Goal: Task Accomplishment & Management: Manage account settings

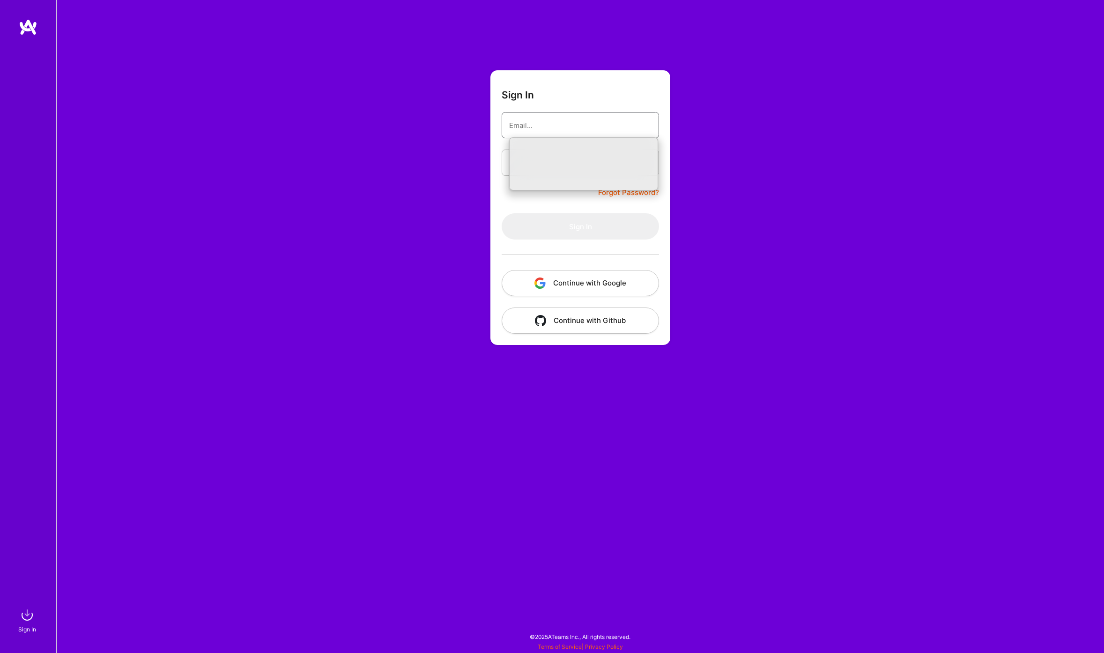
type input "[EMAIL_ADDRESS][DOMAIN_NAME]"
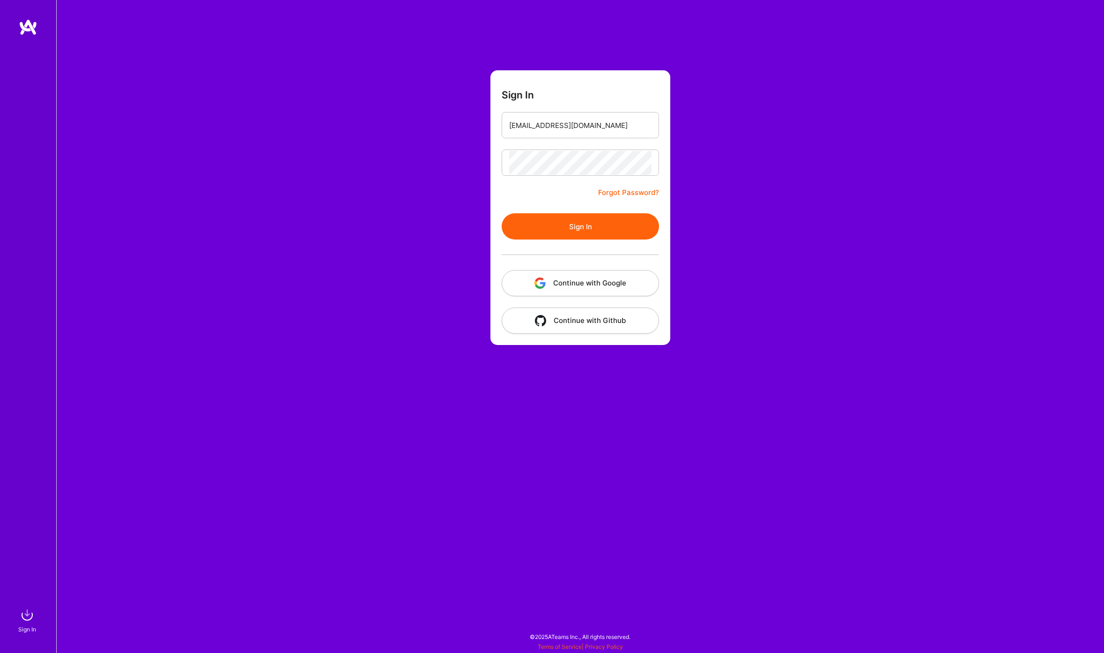
click at [570, 223] on button "Sign In" at bounding box center [580, 226] width 157 height 26
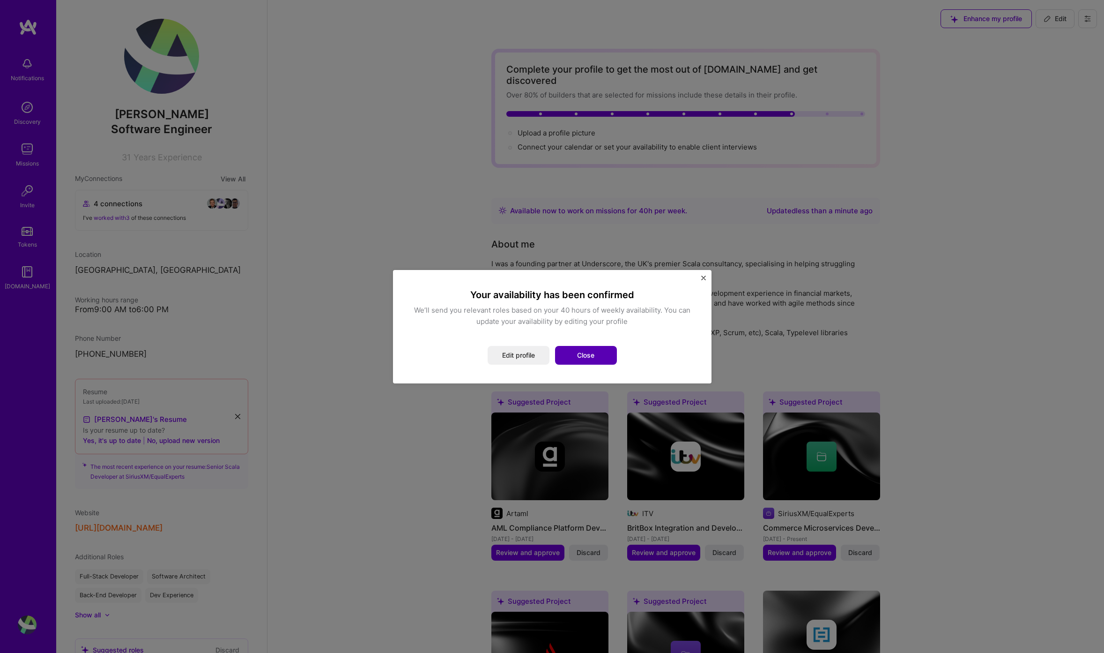
click at [574, 358] on button "Close" at bounding box center [586, 355] width 62 height 19
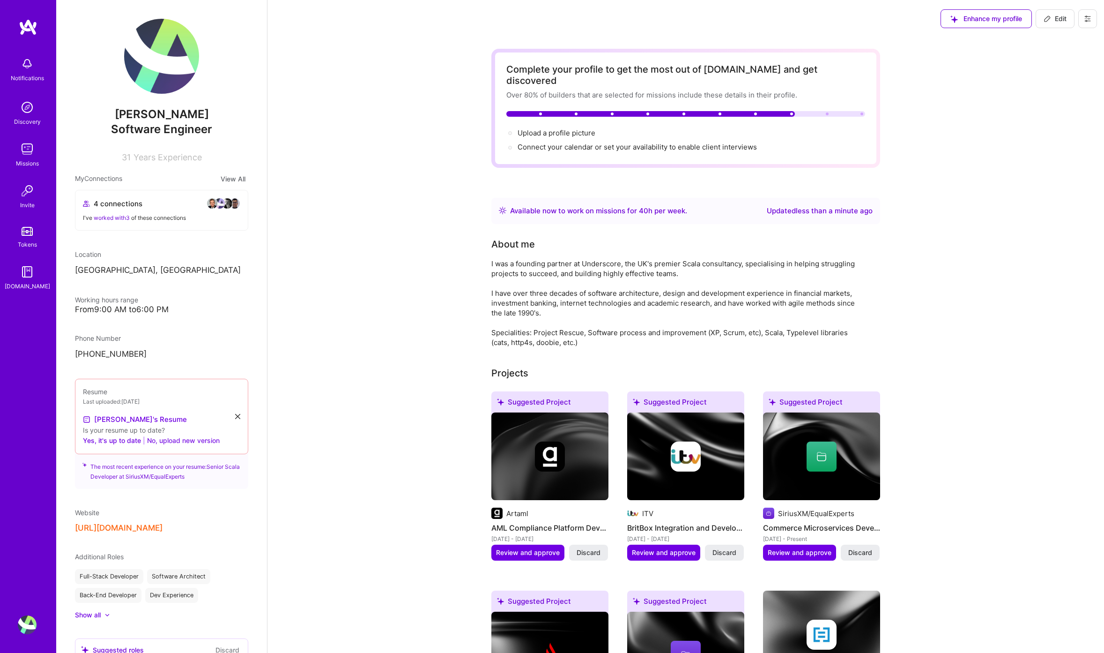
click at [173, 440] on button "No, upload new version" at bounding box center [183, 440] width 73 height 11
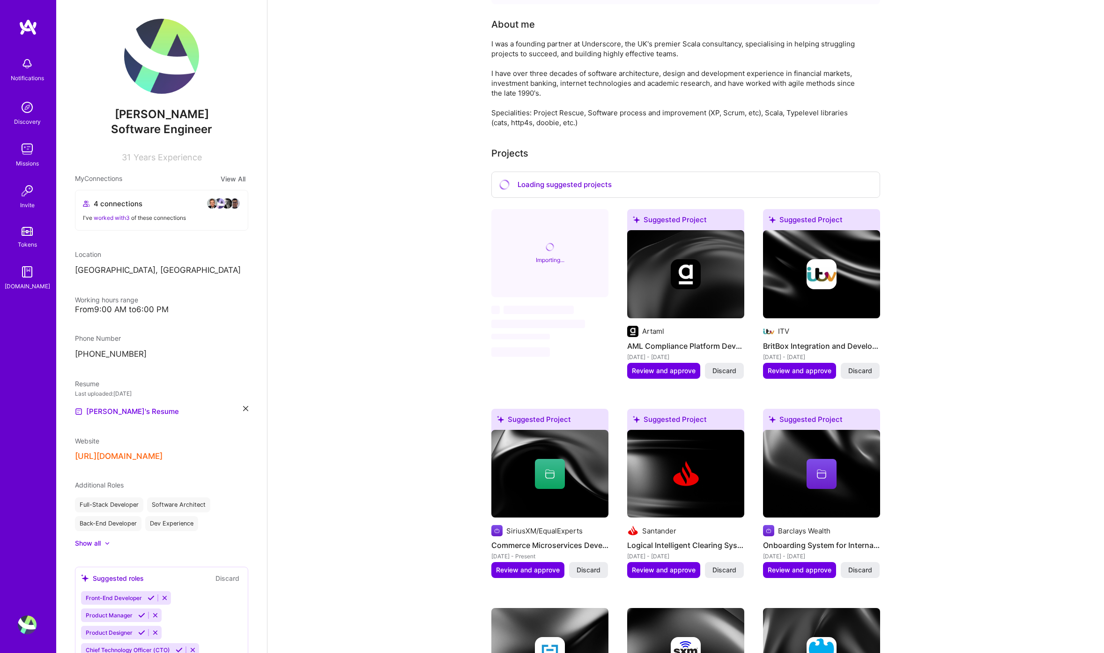
scroll to position [90, 0]
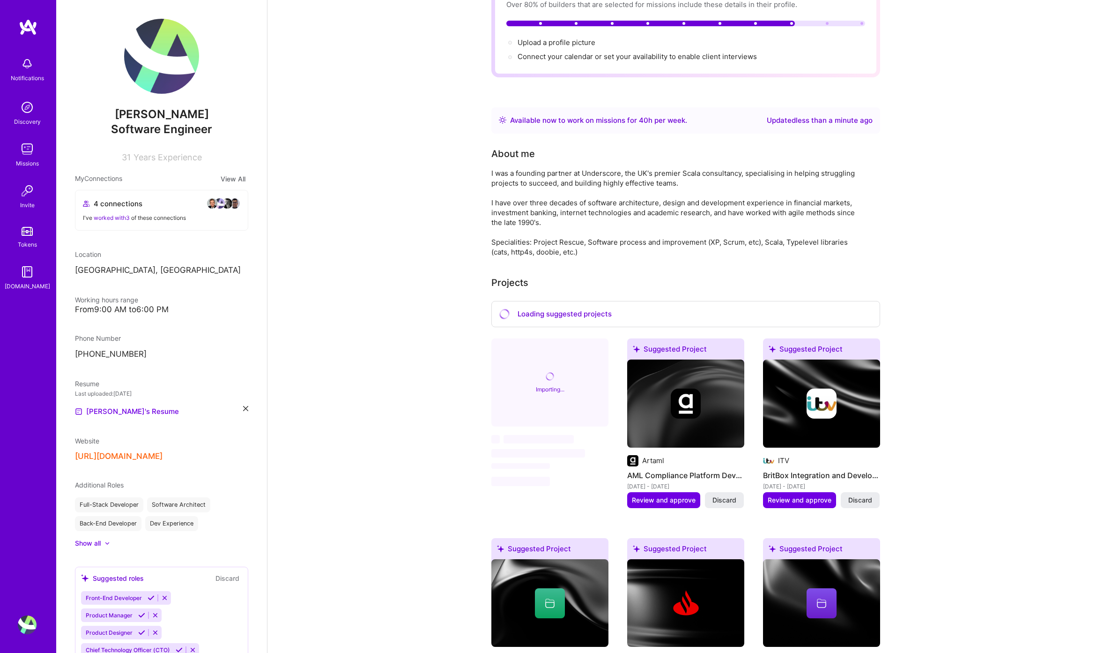
click at [167, 67] on img at bounding box center [161, 56] width 75 height 75
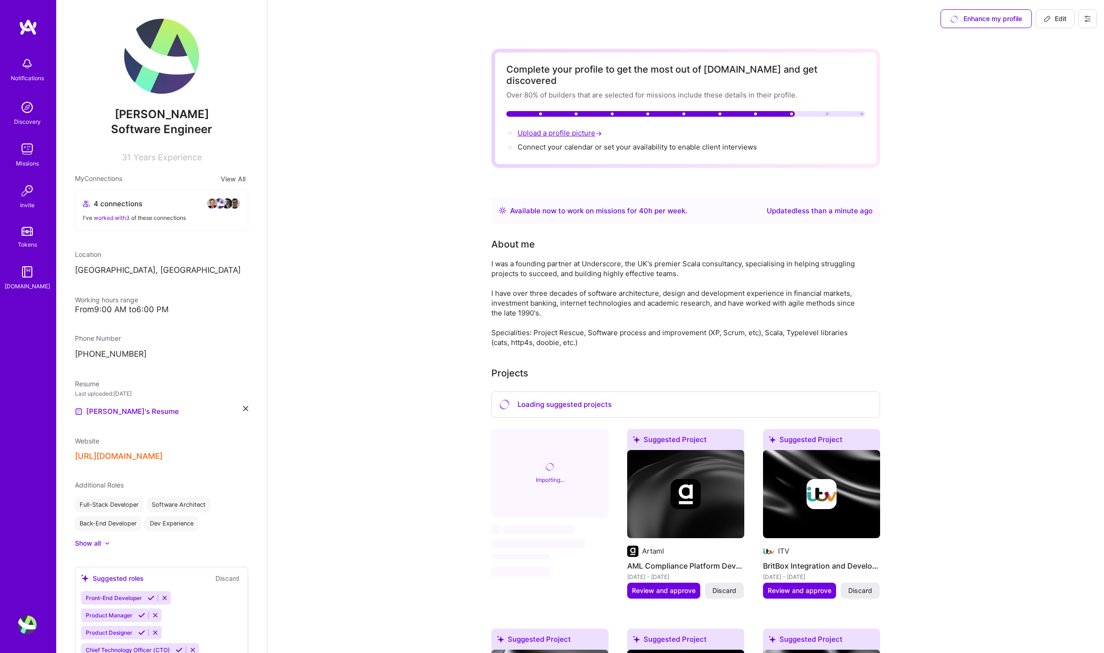
click at [546, 128] on span "Upload a profile picture →" at bounding box center [561, 132] width 86 height 9
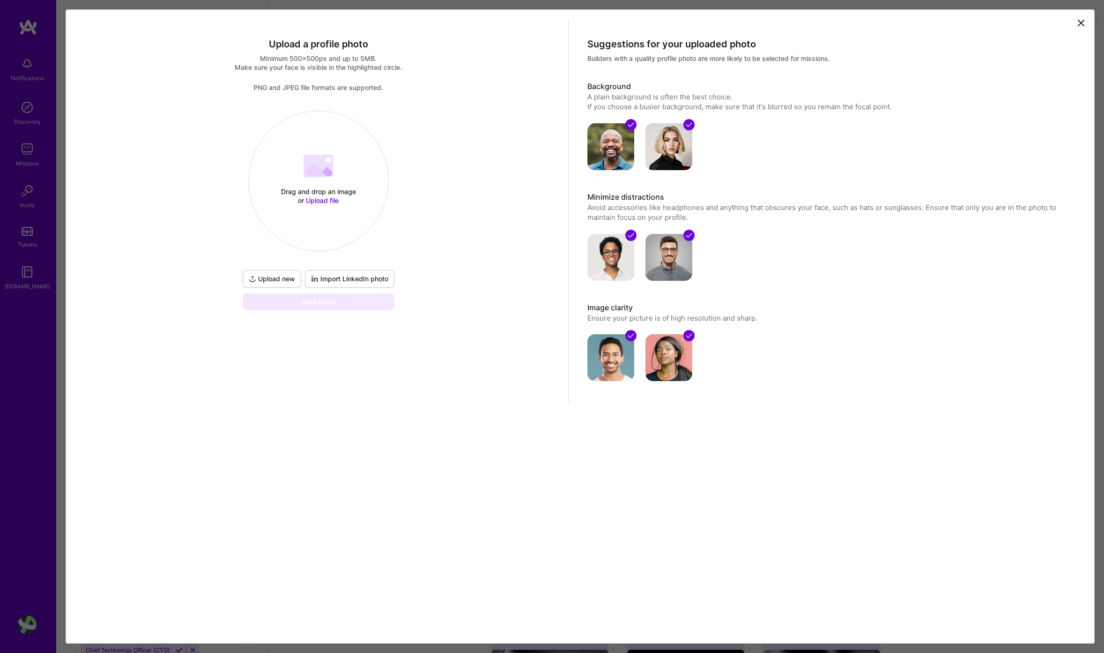
click at [341, 282] on span "Import LinkedIn photo" at bounding box center [349, 278] width 77 height 9
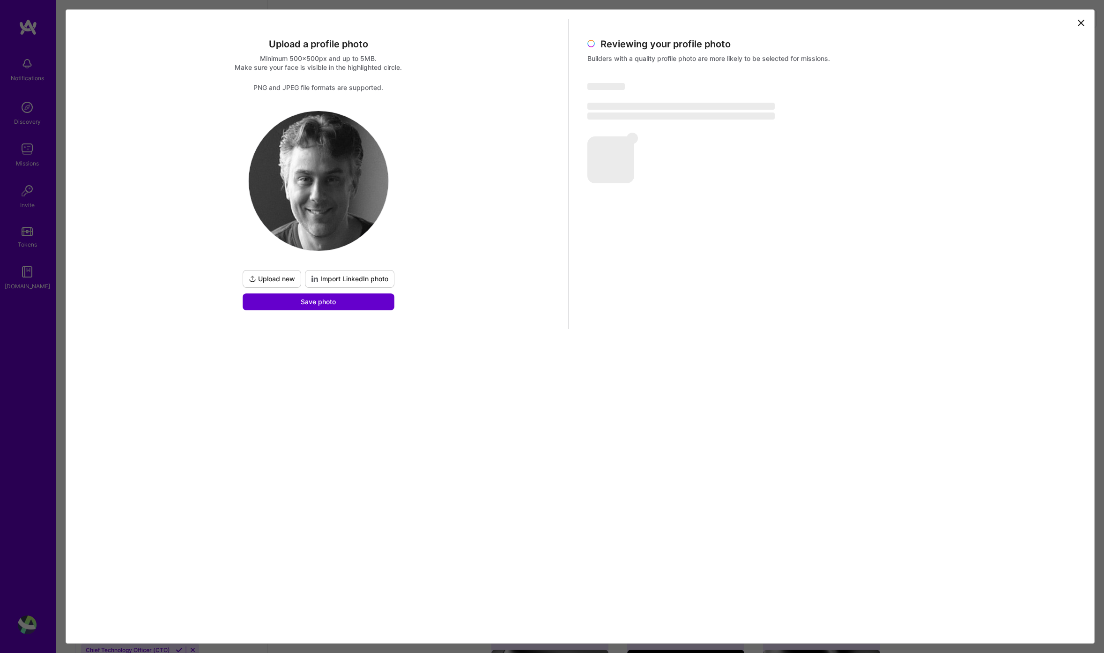
click at [306, 298] on span "Save photo" at bounding box center [318, 301] width 35 height 9
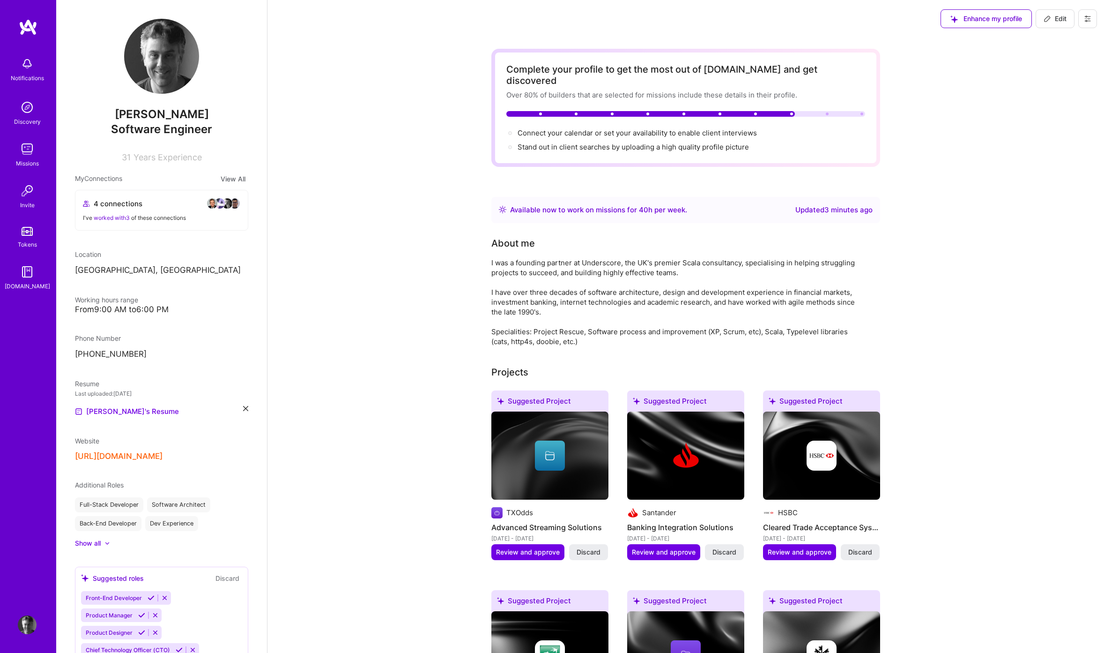
click at [170, 43] on img at bounding box center [161, 56] width 75 height 75
click at [1056, 10] on button "Edit" at bounding box center [1055, 18] width 39 height 19
select select "GB"
select select "Right Now"
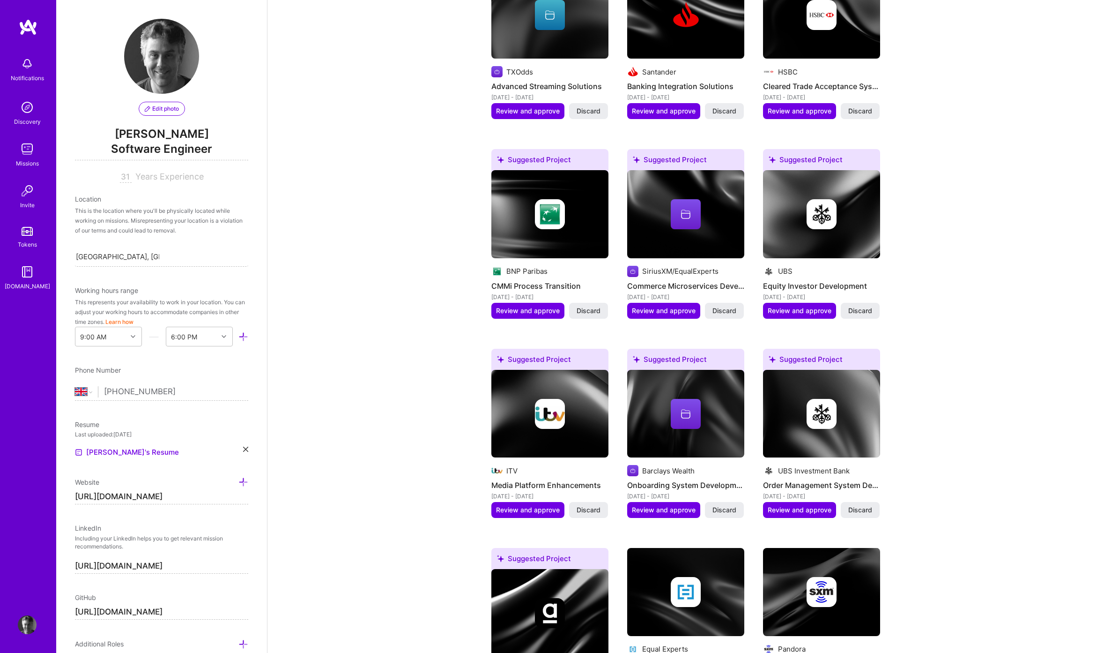
scroll to position [690, 0]
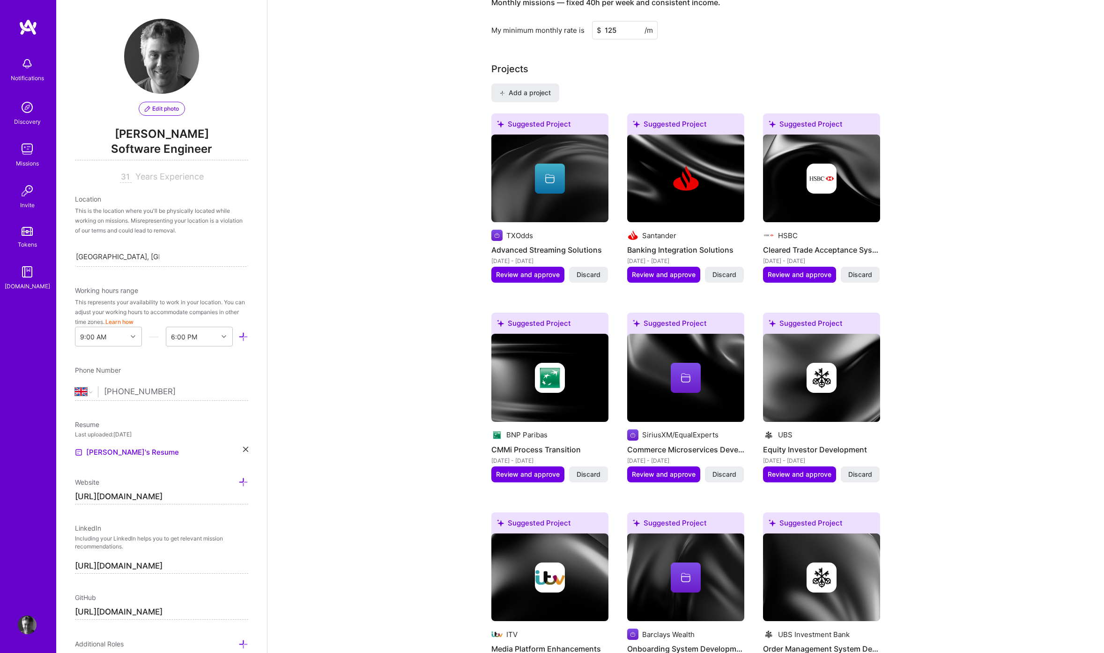
click at [166, 108] on span "Edit photo" at bounding box center [162, 108] width 34 height 8
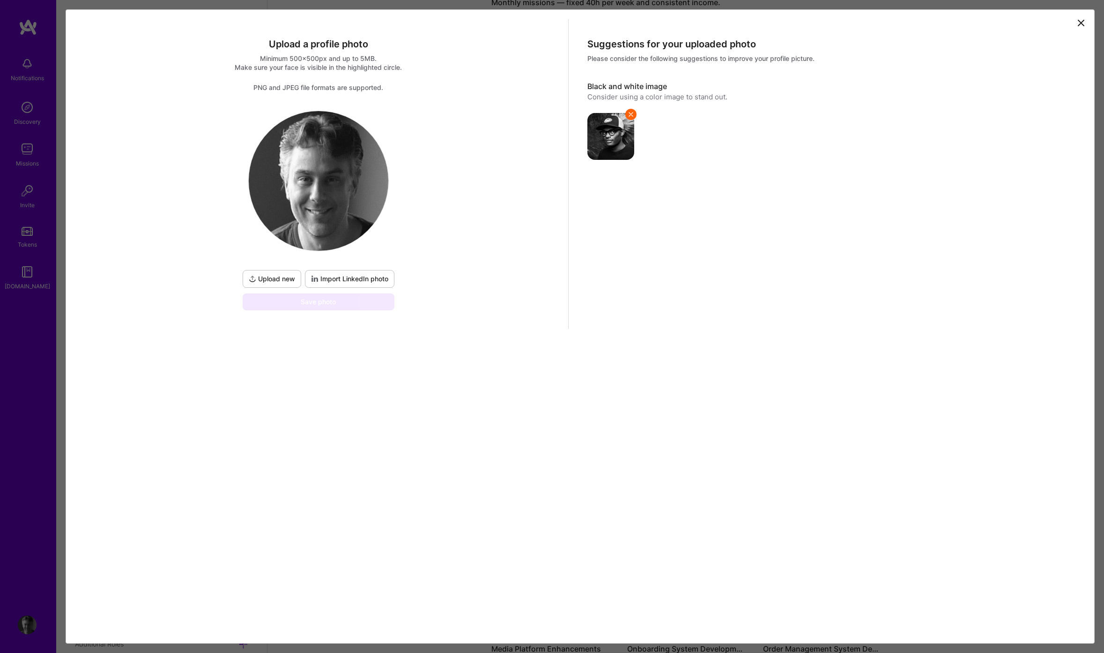
click at [284, 279] on span "Upload new" at bounding box center [272, 278] width 46 height 9
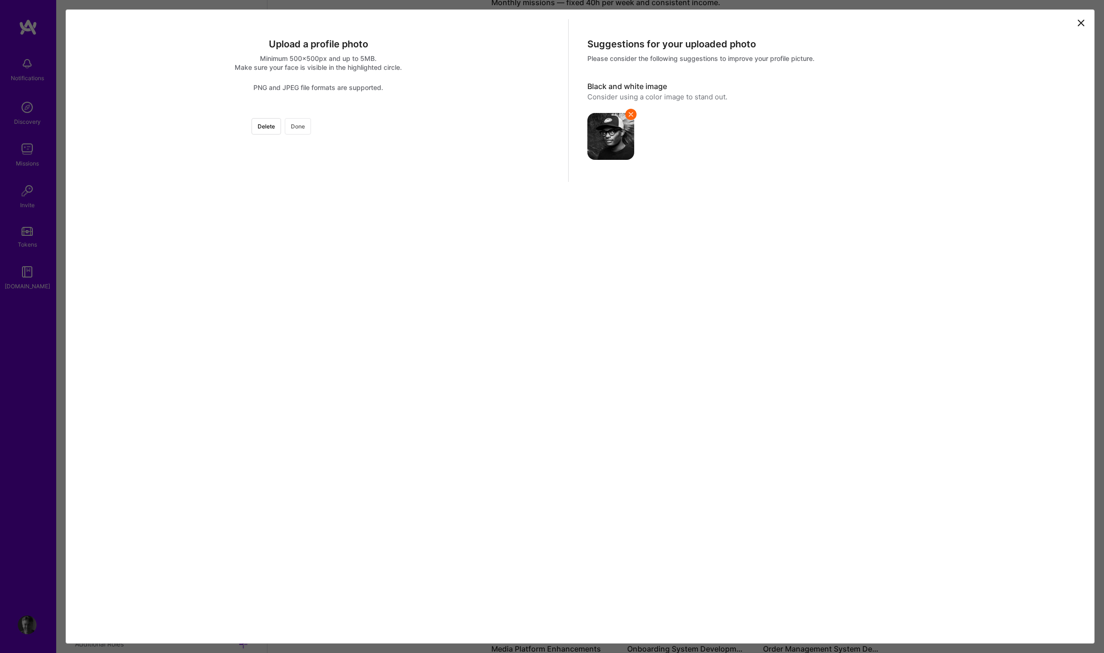
click at [311, 128] on button "Done" at bounding box center [298, 126] width 26 height 16
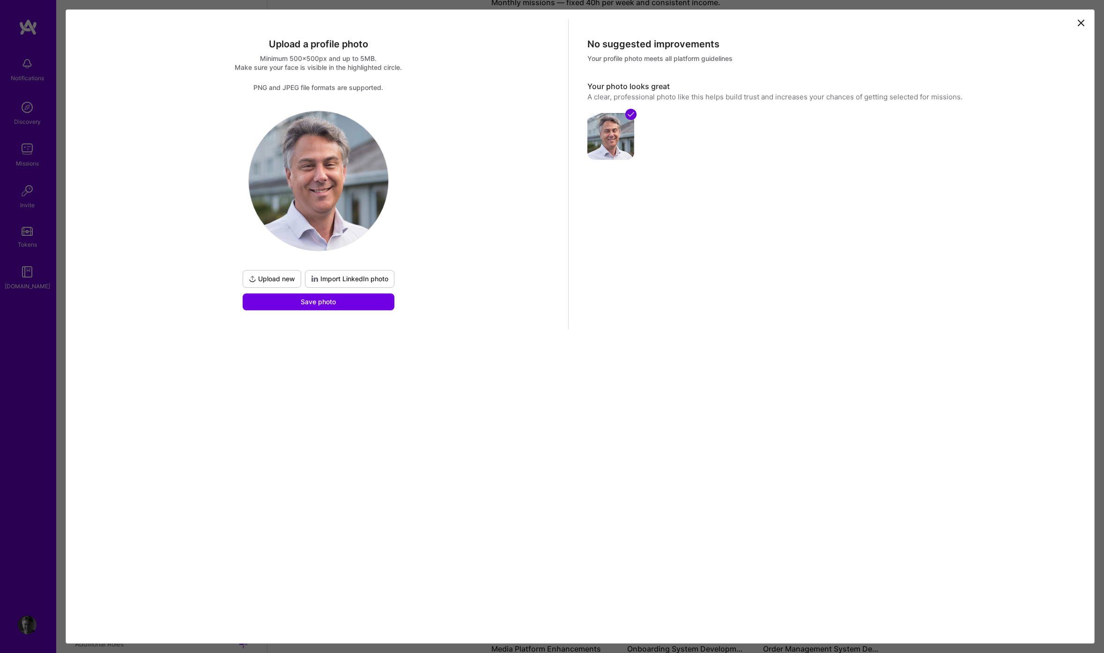
click at [353, 312] on div "Upload a profile photo Minimum 500x500px and up to 5MB. Make sure your face is …" at bounding box center [318, 174] width 500 height 310
click at [332, 307] on button "Save photo" at bounding box center [319, 301] width 152 height 17
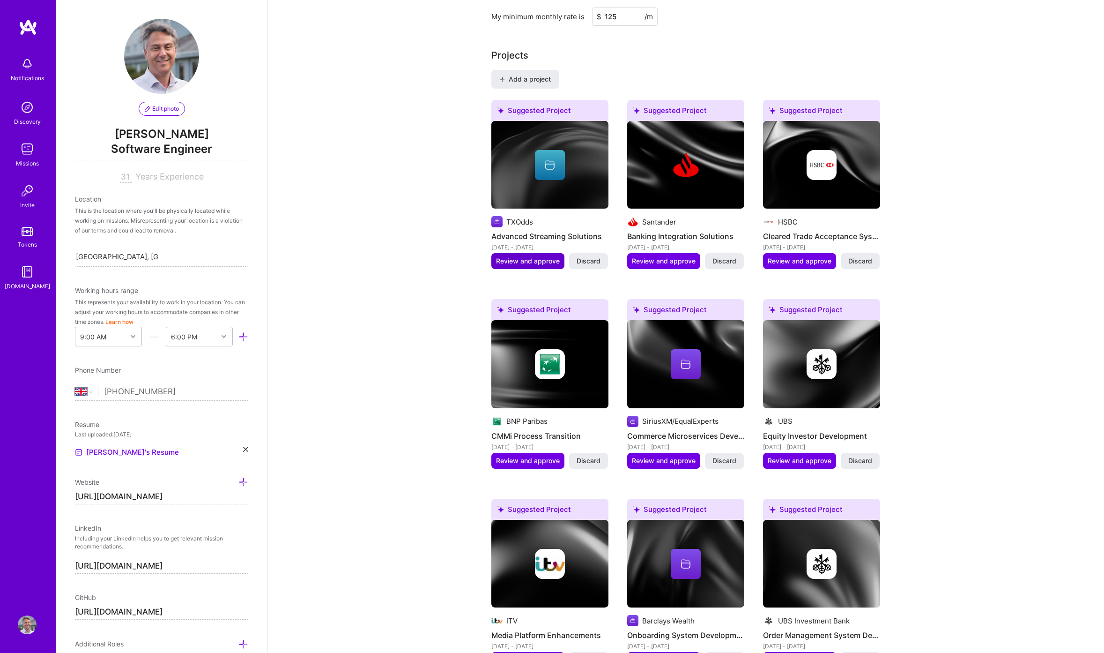
click at [506, 256] on span "Review and approve" at bounding box center [528, 260] width 64 height 9
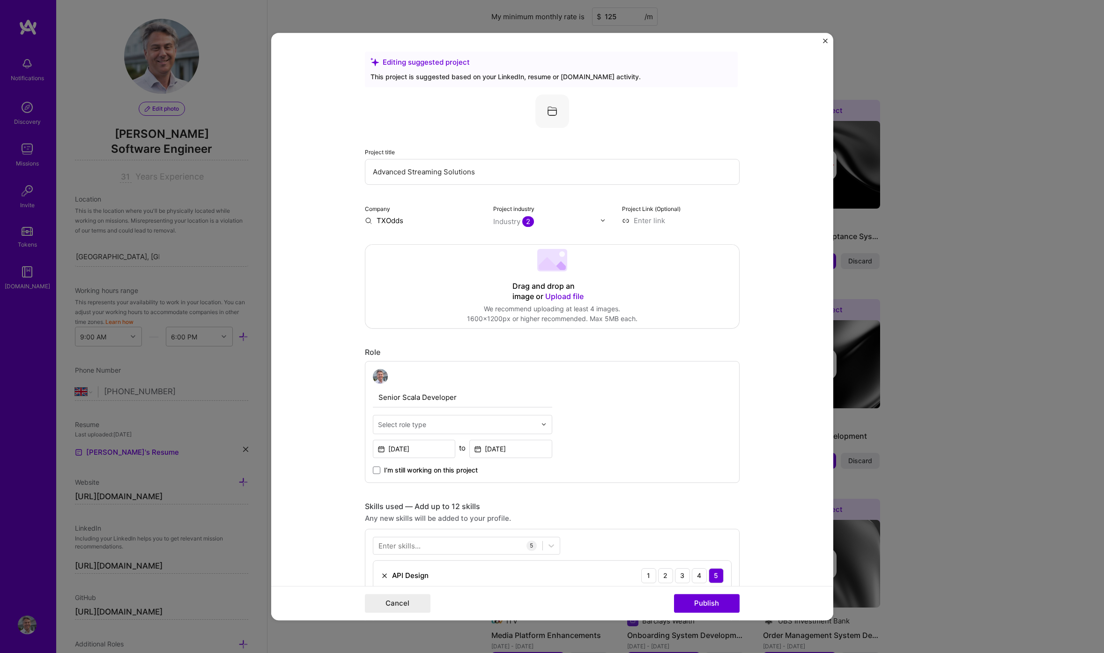
click at [373, 174] on input "Advanced Streaming Solutions" at bounding box center [552, 172] width 375 height 26
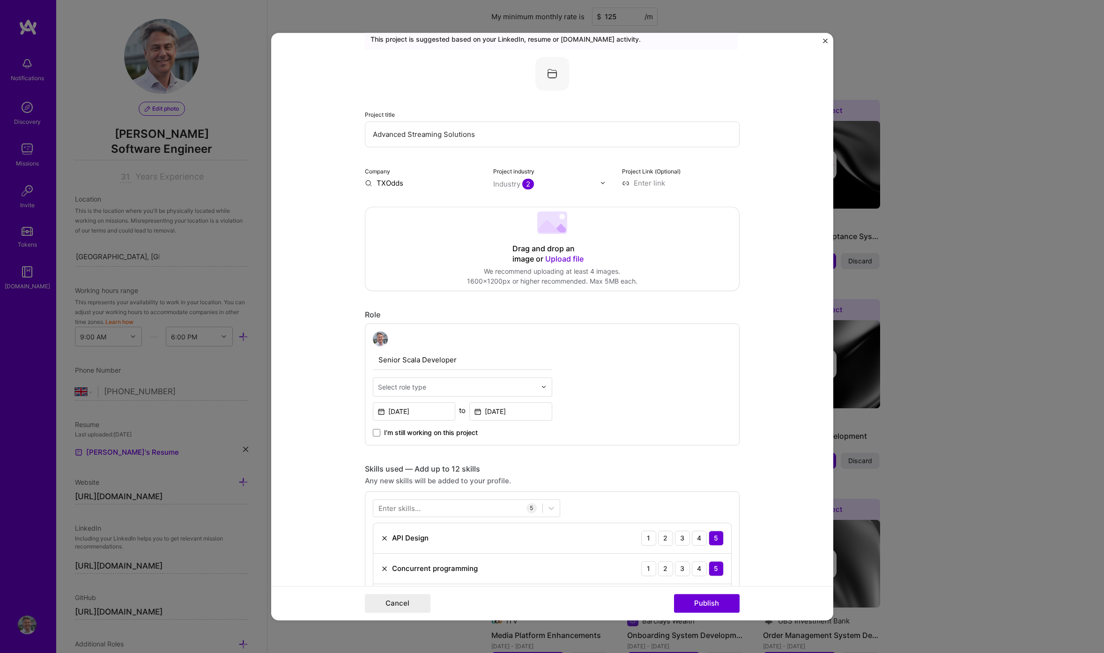
scroll to position [50, 0]
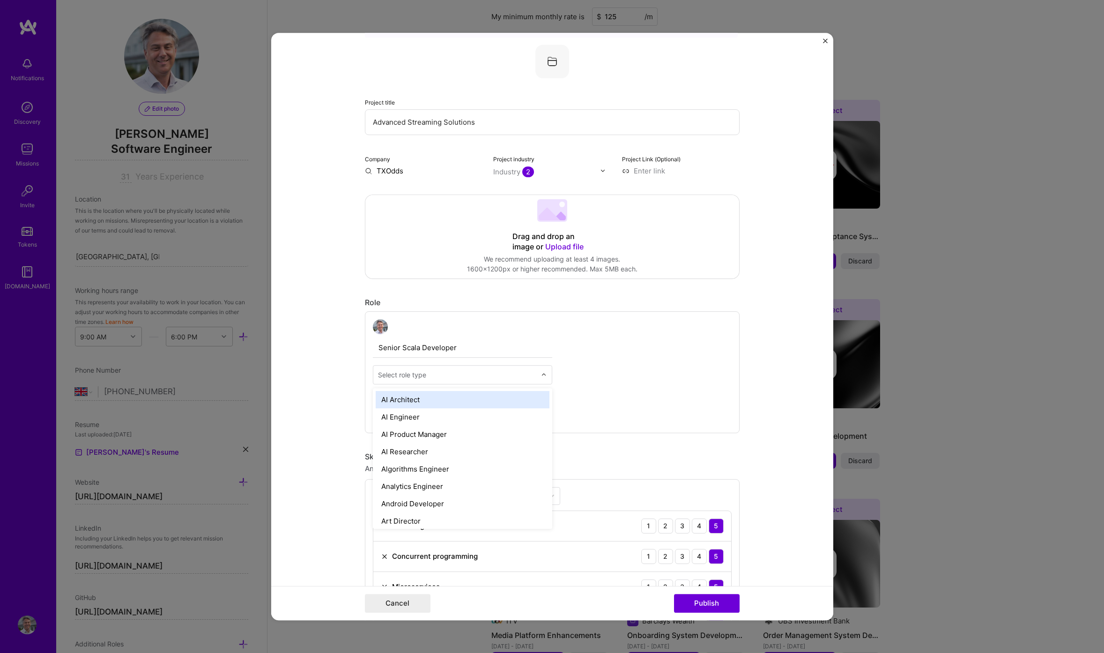
click at [544, 375] on img at bounding box center [544, 374] width 6 height 6
type input "devel"
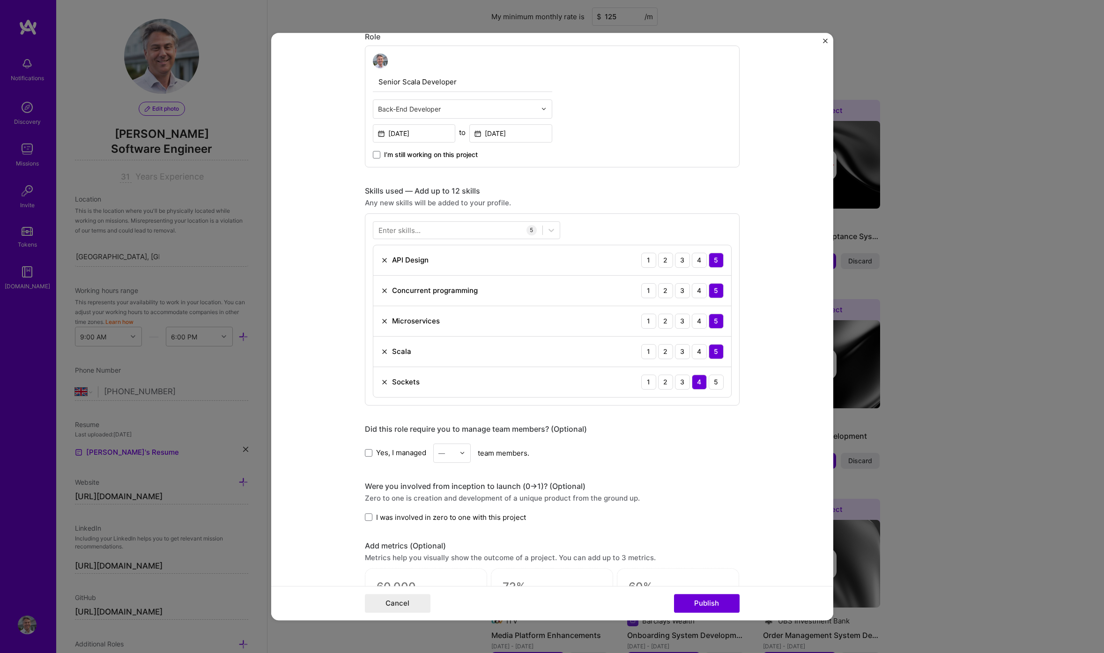
scroll to position [317, 0]
click at [427, 229] on div at bounding box center [457, 228] width 169 height 15
click at [617, 221] on div "0 results available for search term gRPC. Use Up and Down to choose options, pr…" at bounding box center [552, 308] width 375 height 192
click at [456, 228] on div "gRPC gRPC" at bounding box center [457, 228] width 169 height 15
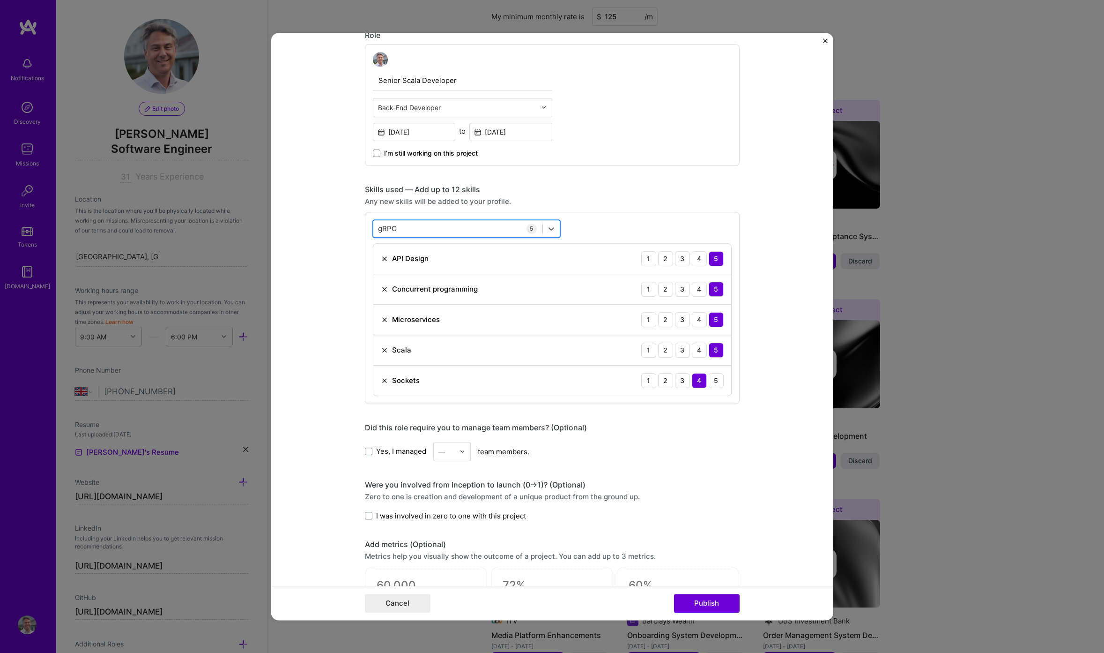
click at [456, 228] on div "gRPC gRPC" at bounding box center [457, 228] width 169 height 15
type input "g"
type input "w"
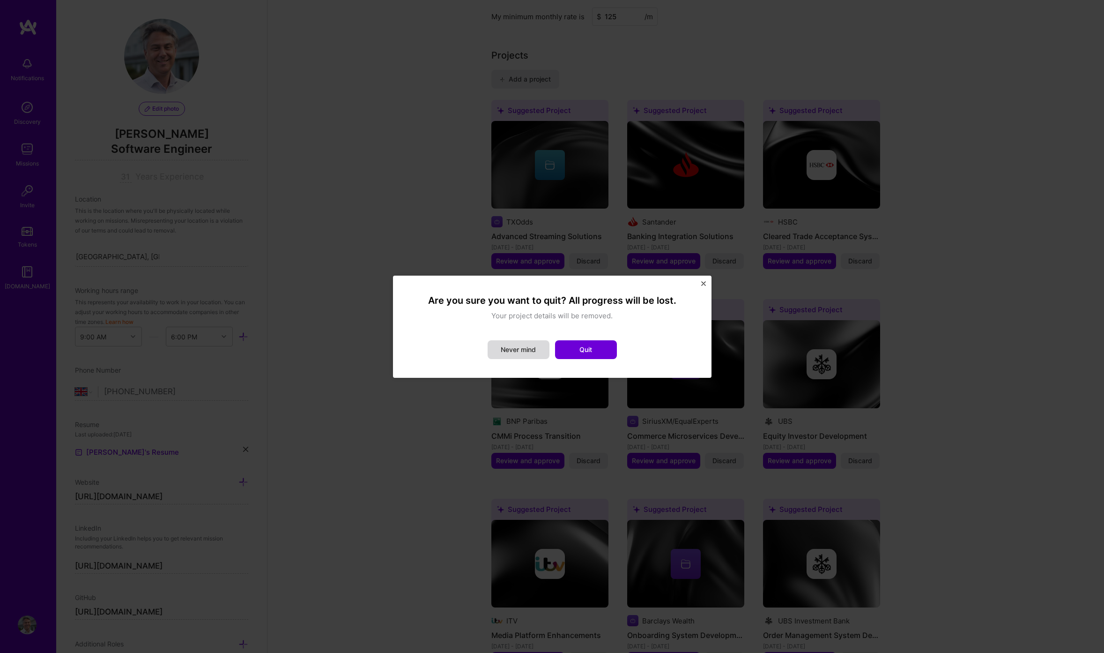
click at [524, 347] on button "Never mind" at bounding box center [519, 349] width 62 height 19
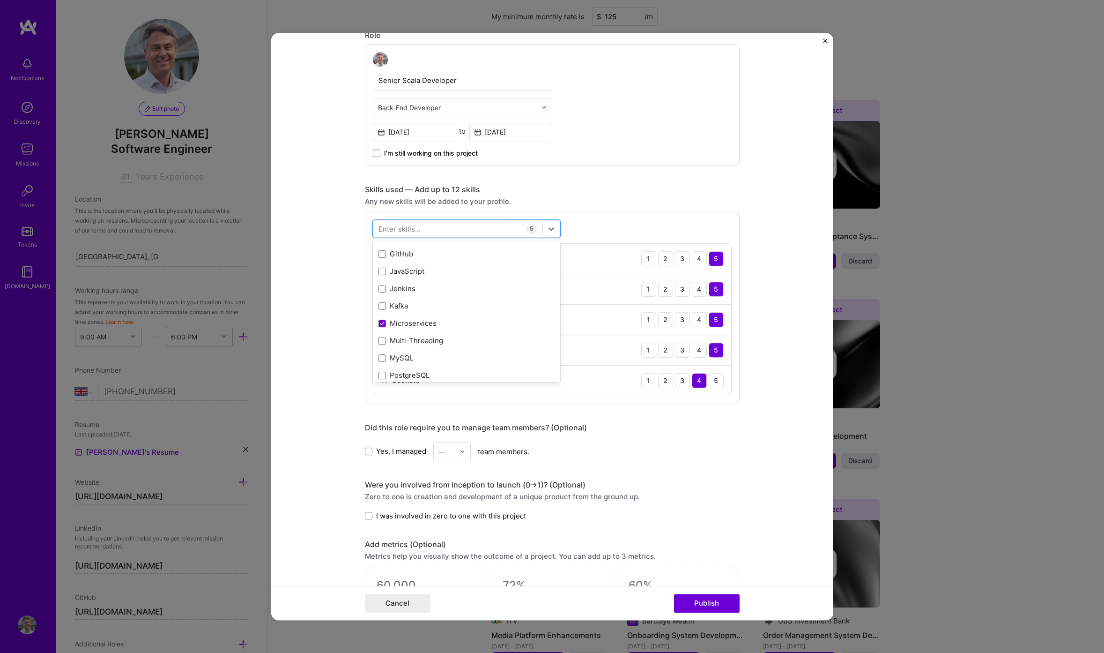
scroll to position [83, 0]
click at [379, 252] on span at bounding box center [381, 252] width 7 height 7
click at [0, 0] on input "checkbox" at bounding box center [0, 0] width 0 height 0
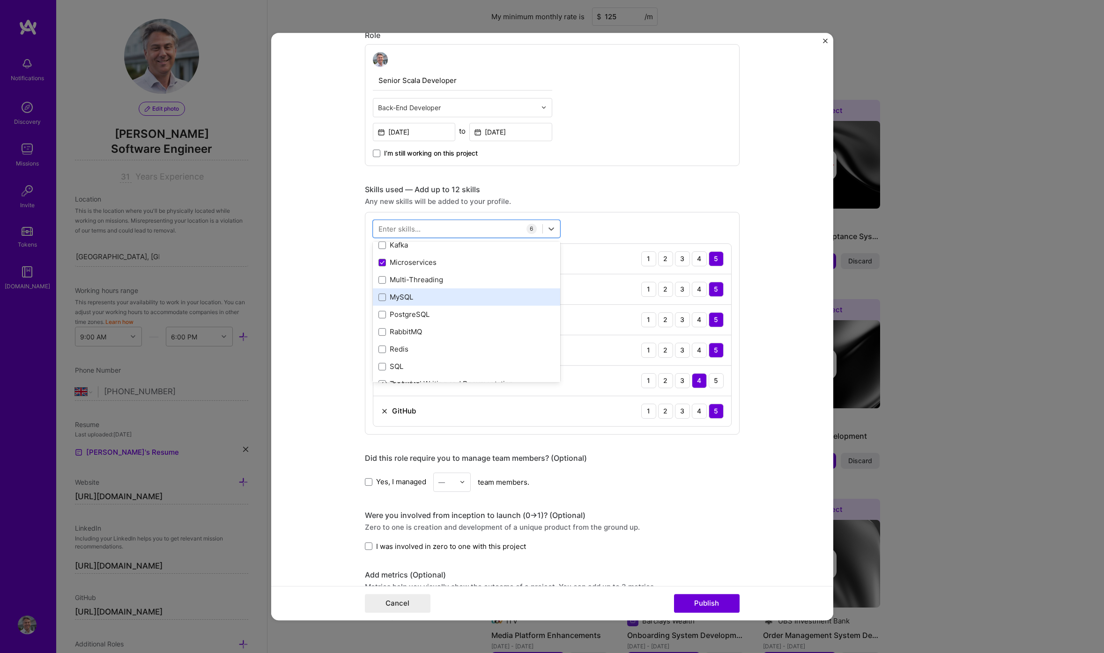
scroll to position [146, 0]
click at [443, 313] on div "PostgreSQL" at bounding box center [466, 311] width 176 height 10
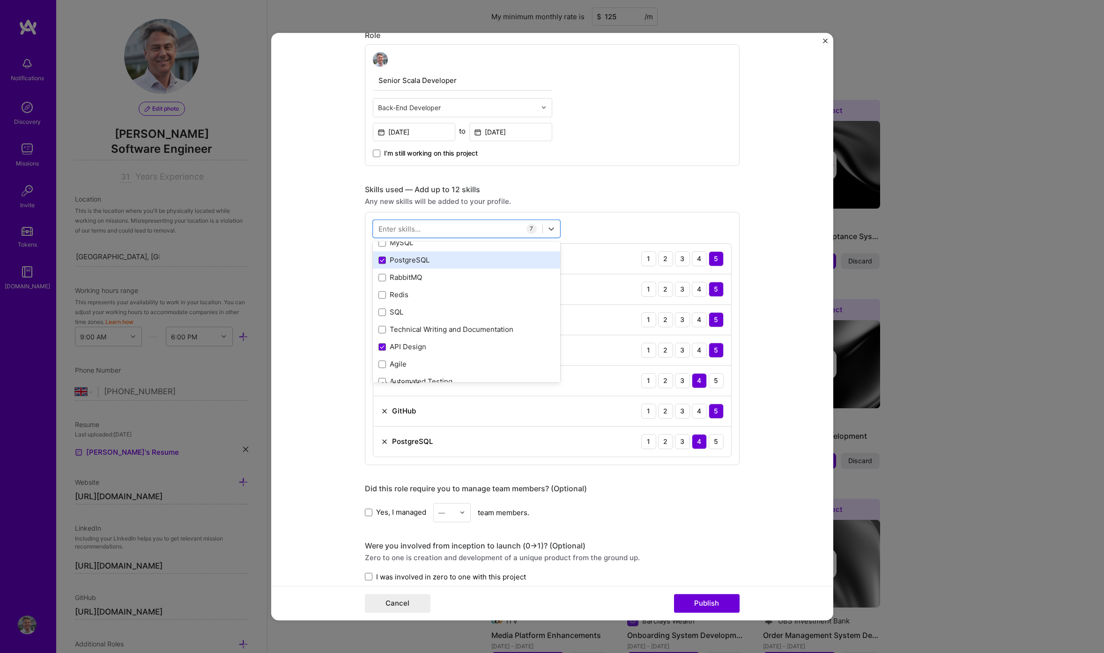
scroll to position [206, 0]
click at [443, 313] on div "Technical Writing and Documentation" at bounding box center [466, 320] width 187 height 17
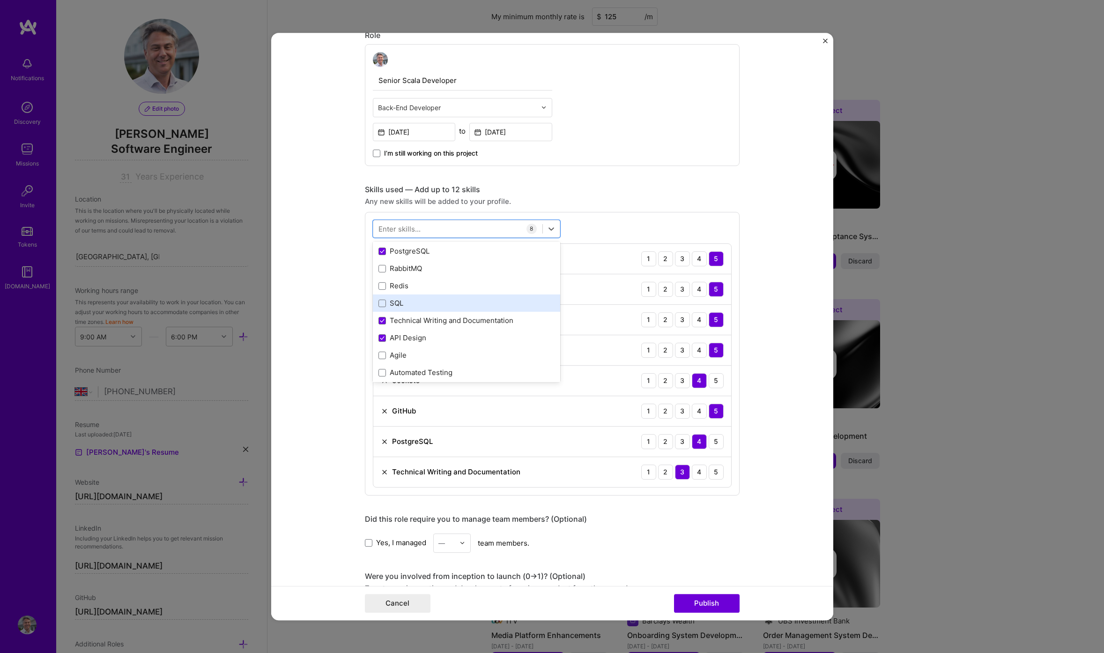
click at [443, 310] on div "SQL" at bounding box center [466, 302] width 187 height 17
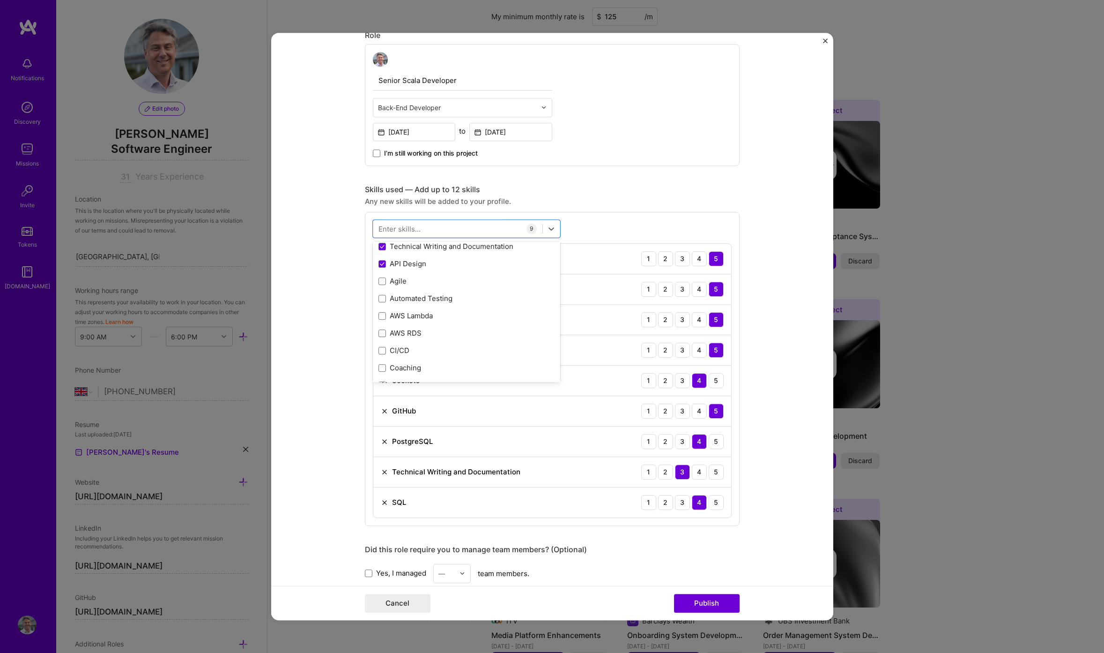
scroll to position [288, 0]
click at [434, 273] on div "Agile" at bounding box center [466, 273] width 176 height 10
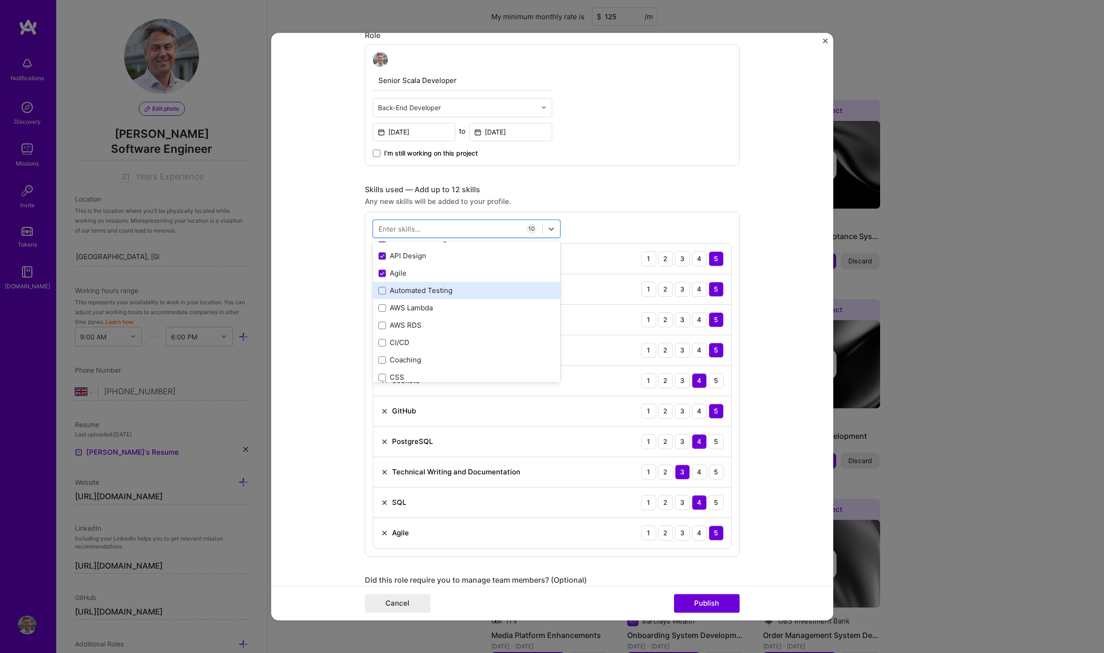
click at [472, 292] on div "Automated Testing" at bounding box center [466, 290] width 176 height 10
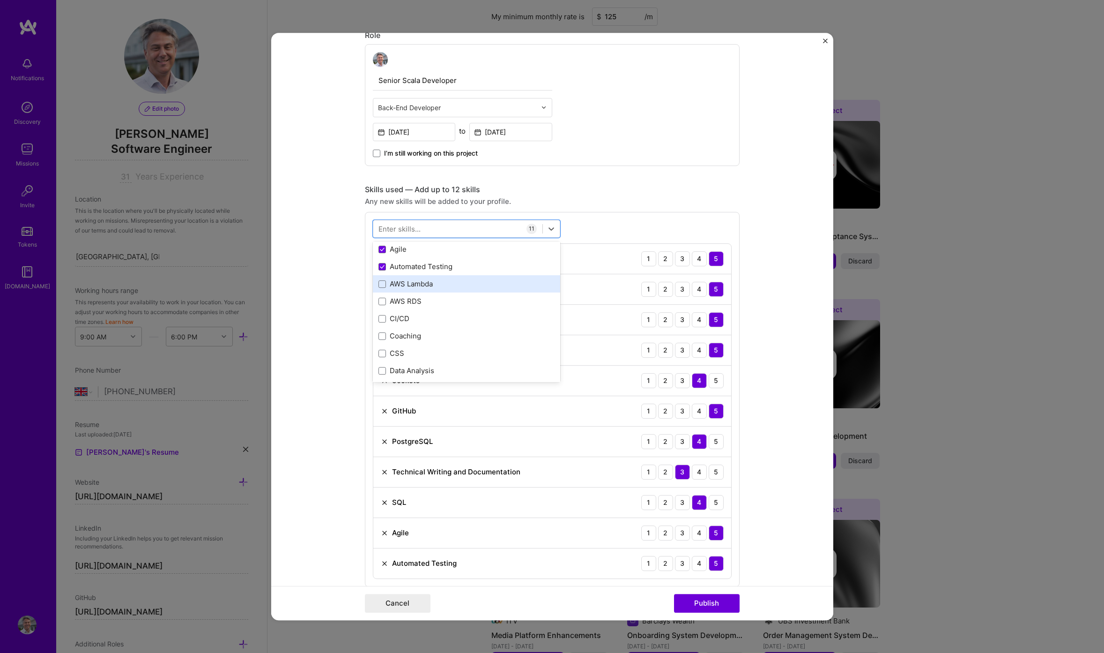
scroll to position [316, 0]
click at [472, 312] on div "CI/CD" at bounding box center [466, 315] width 176 height 10
click at [470, 295] on div "Docker" at bounding box center [466, 299] width 187 height 17
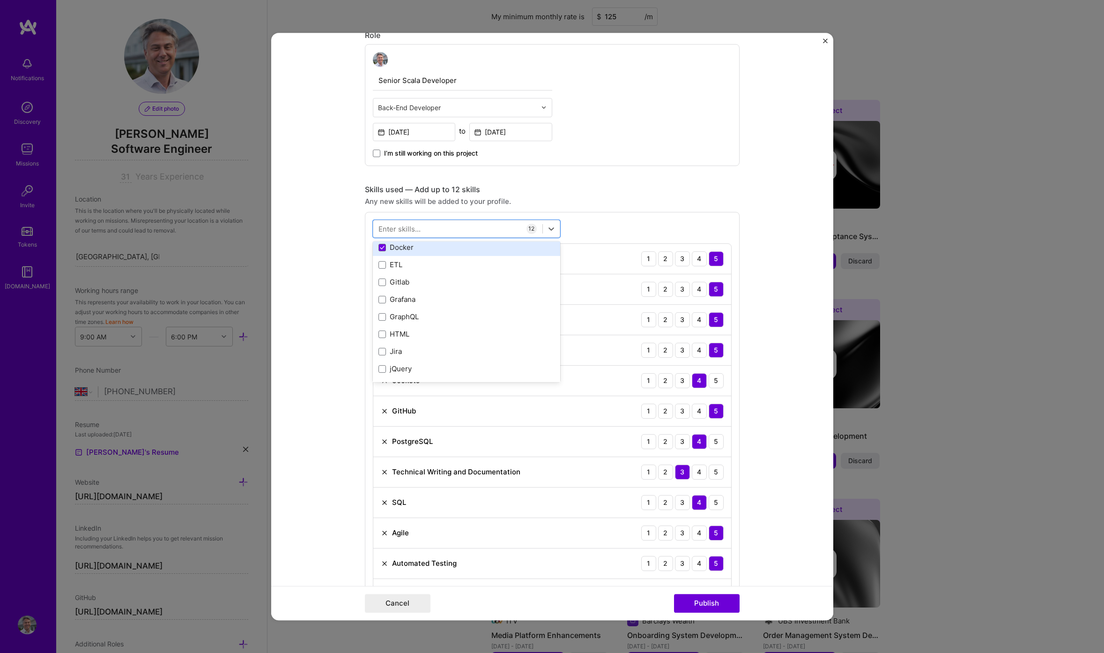
scroll to position [511, 0]
click at [458, 254] on div "ETL" at bounding box center [466, 258] width 176 height 10
click at [484, 277] on div "Jira" at bounding box center [466, 277] width 176 height 10
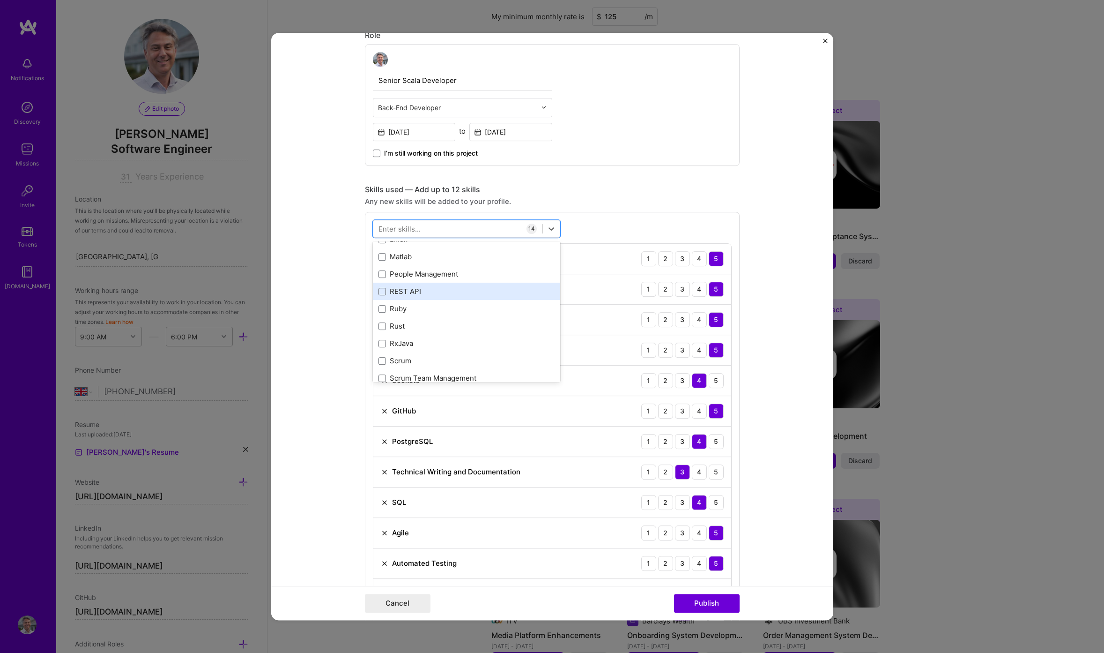
click at [487, 293] on div "REST API" at bounding box center [466, 291] width 176 height 10
click at [487, 293] on div "Systems Architecture" at bounding box center [466, 291] width 176 height 10
click at [470, 303] on div "Load Testing" at bounding box center [466, 299] width 176 height 10
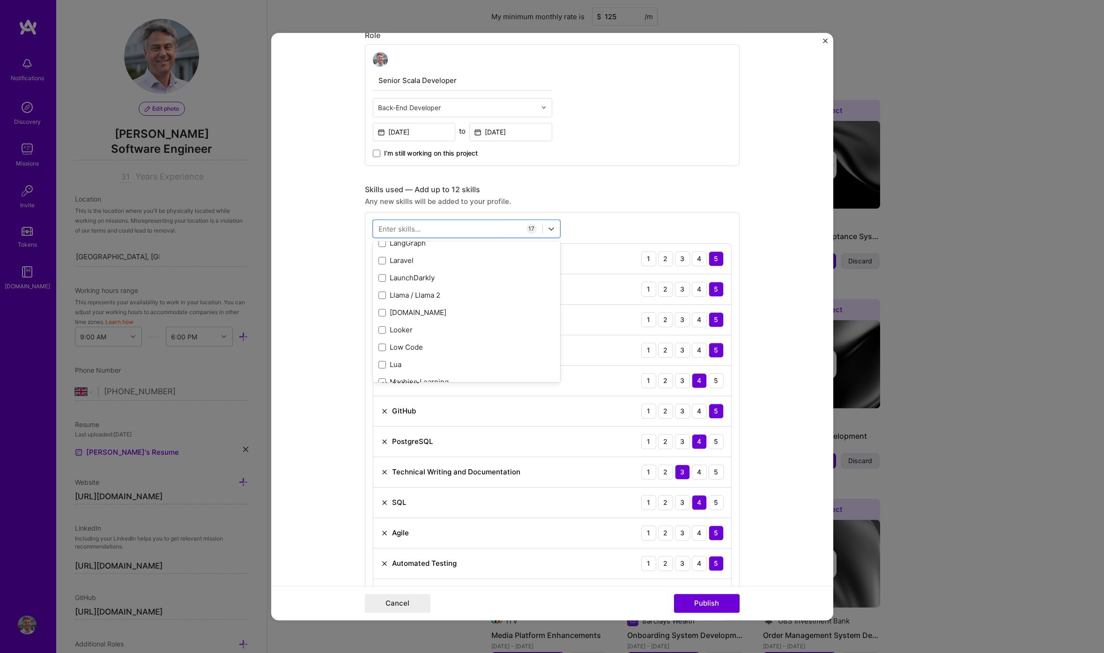
scroll to position [3794, 0]
click at [313, 361] on form "Editing suggested project This project is suggested based on your LinkedIn, res…" at bounding box center [552, 326] width 562 height 587
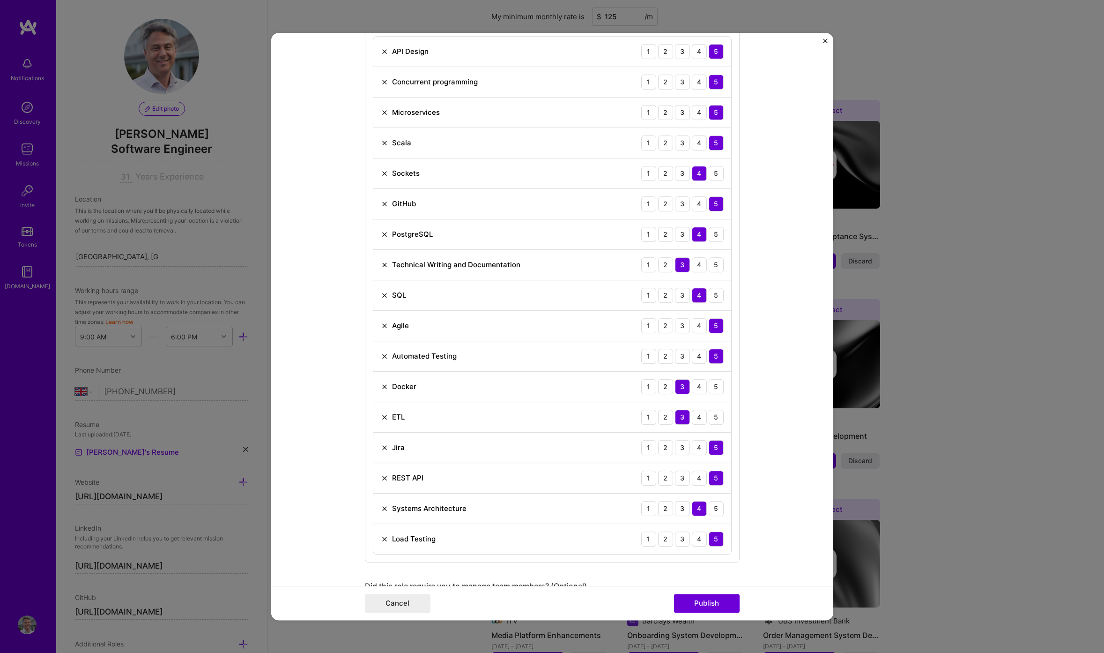
scroll to position [531, 0]
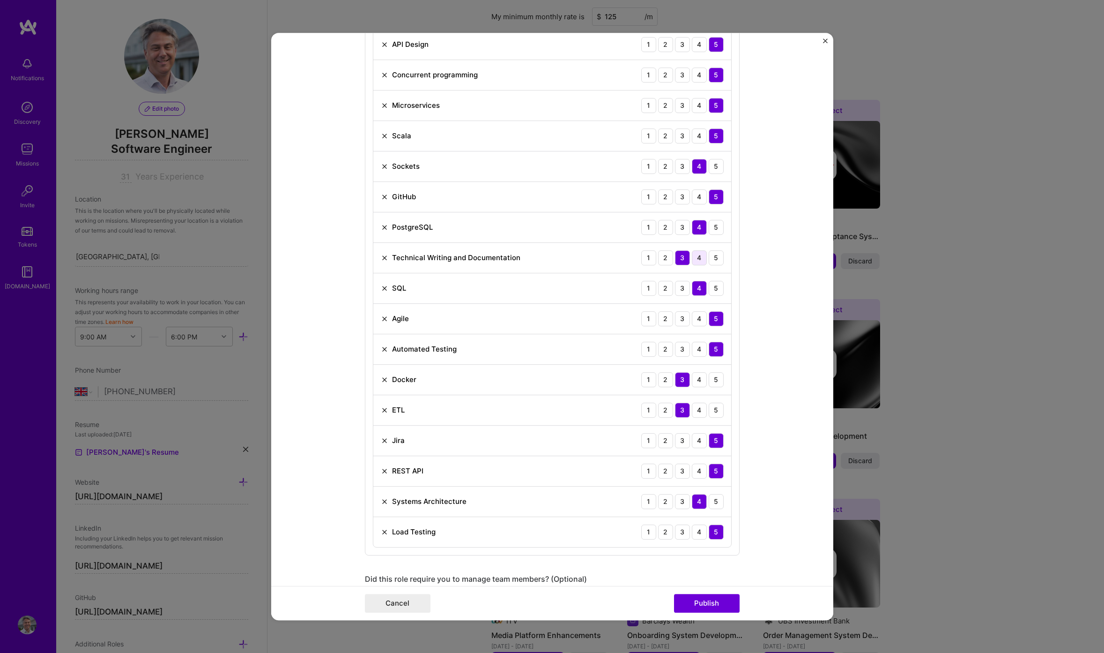
click at [699, 257] on div "4" at bounding box center [699, 257] width 15 height 15
click at [695, 382] on div "4" at bounding box center [699, 379] width 15 height 15
click at [700, 415] on div "4" at bounding box center [699, 409] width 15 height 15
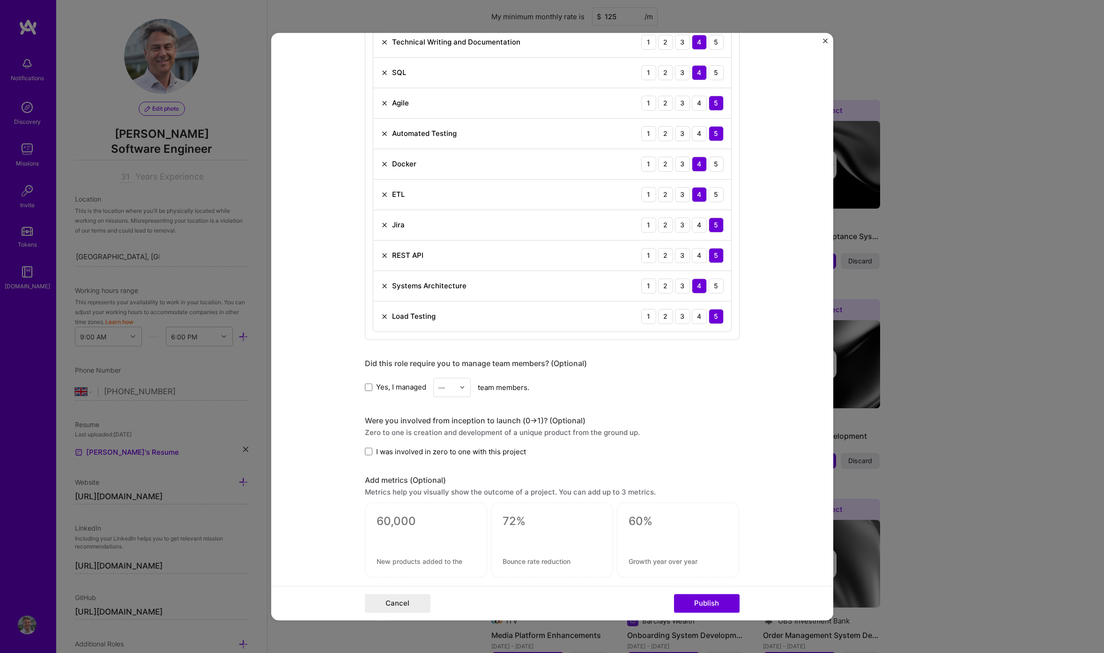
scroll to position [777, 0]
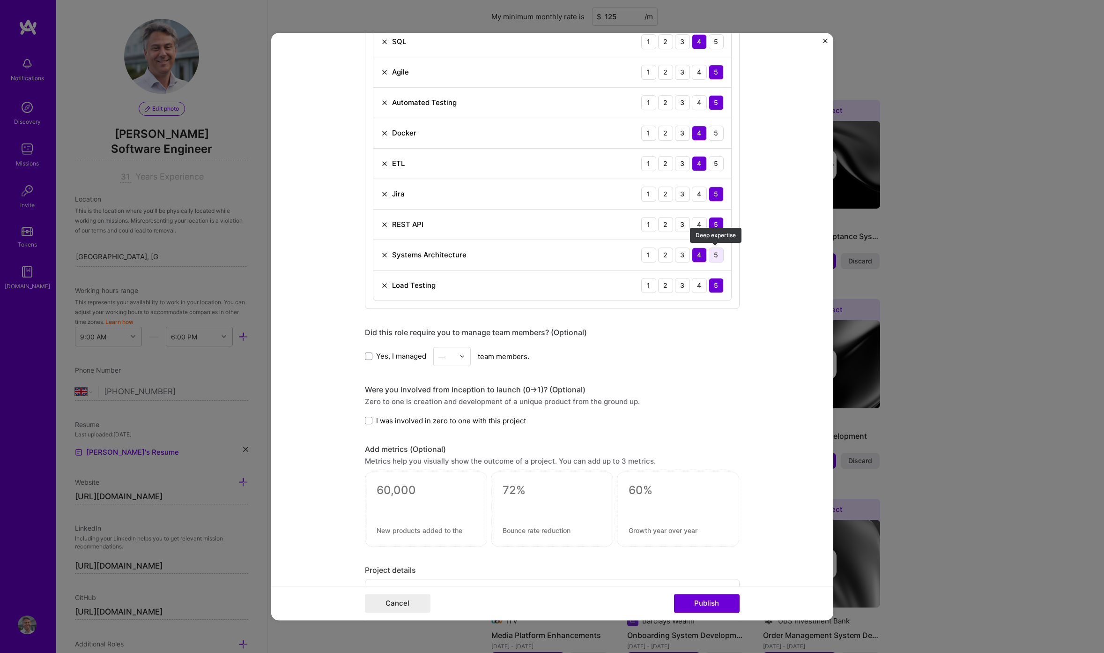
click at [722, 254] on div "5" at bounding box center [716, 254] width 15 height 15
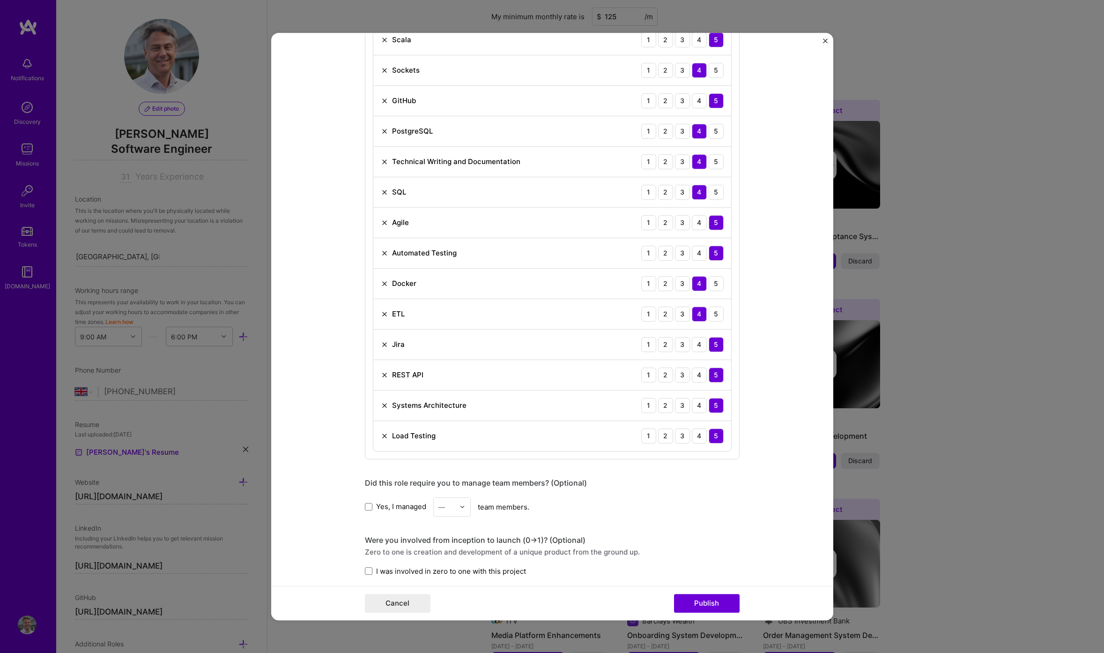
scroll to position [550, 0]
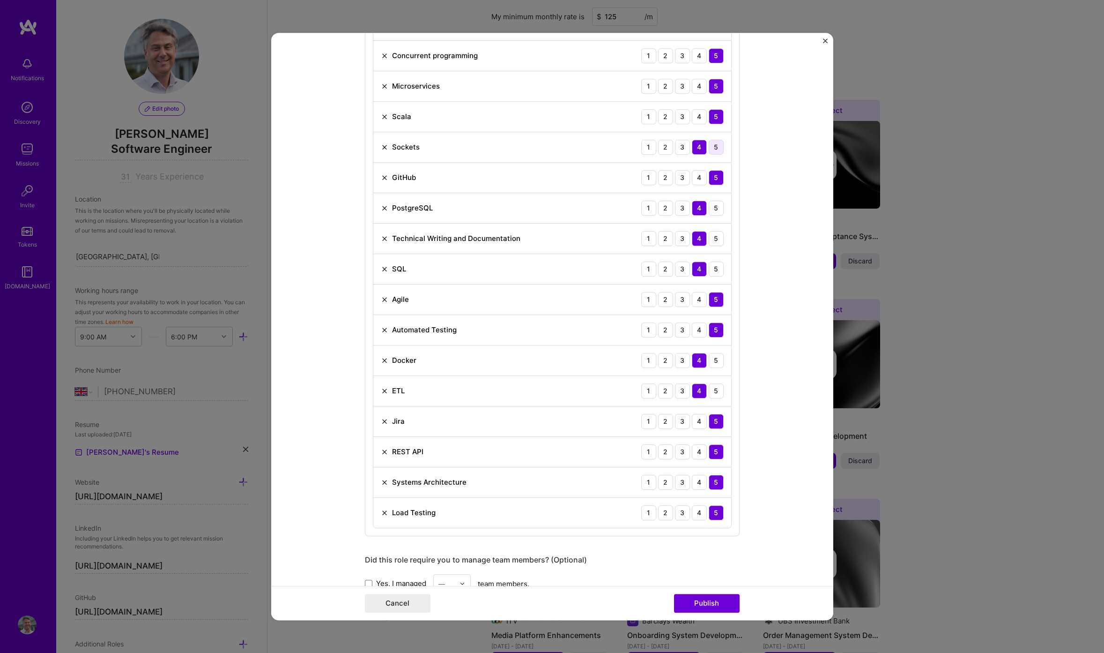
click at [717, 152] on div "5" at bounding box center [716, 147] width 15 height 15
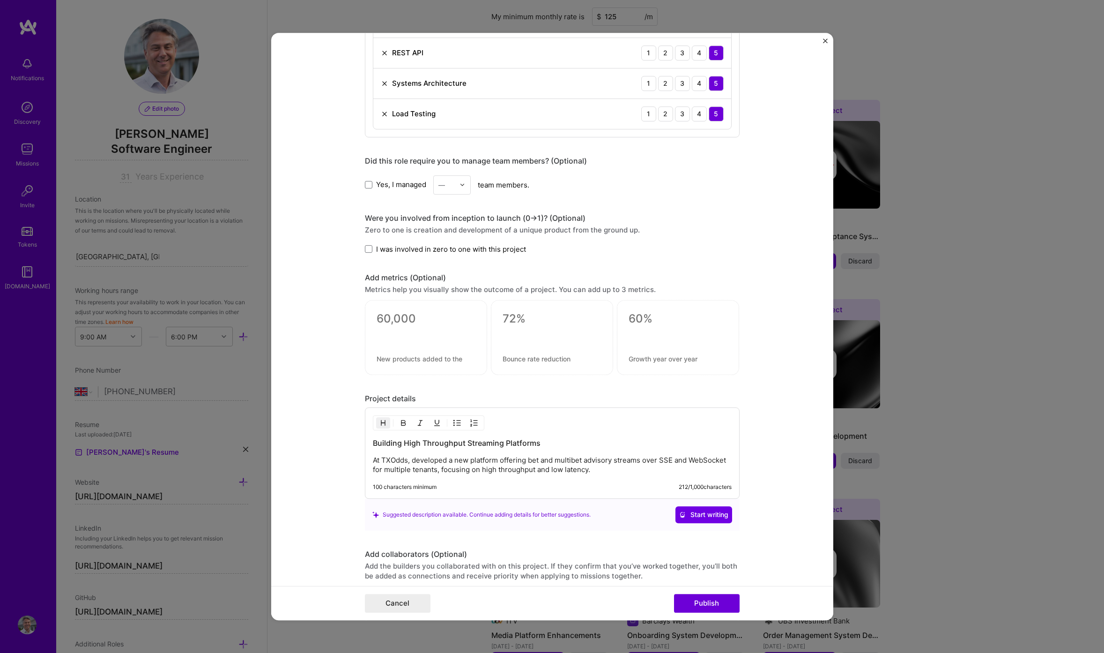
scroll to position [949, 0]
click at [366, 250] on span at bounding box center [368, 248] width 7 height 7
click at [0, 0] on input "I was involved in zero to one with this project" at bounding box center [0, 0] width 0 height 0
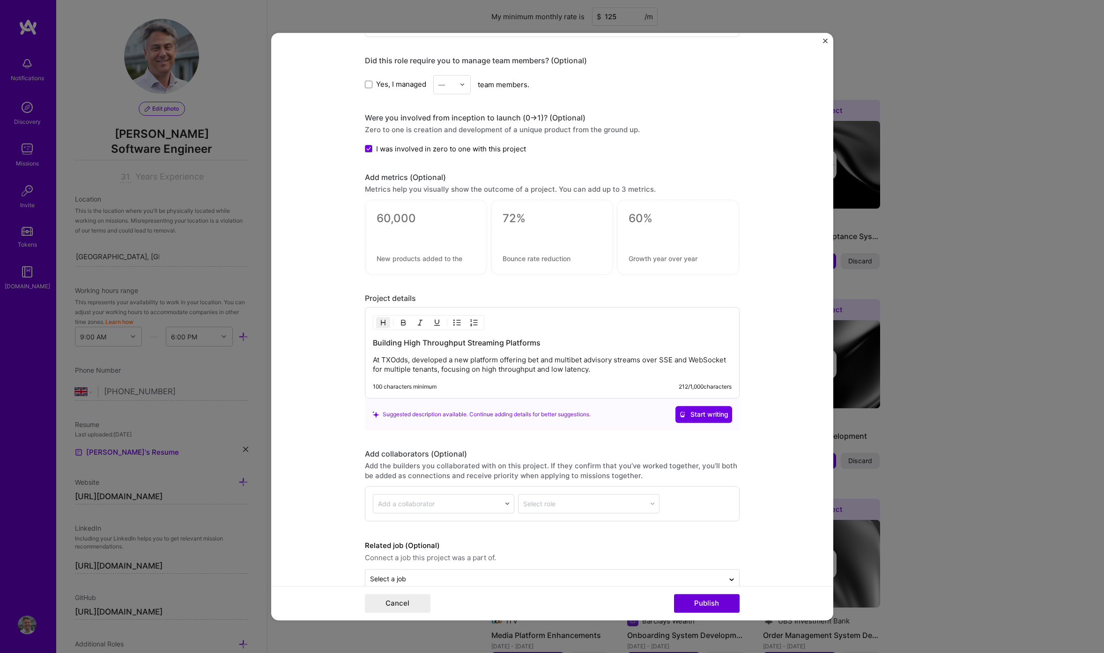
scroll to position [1068, 0]
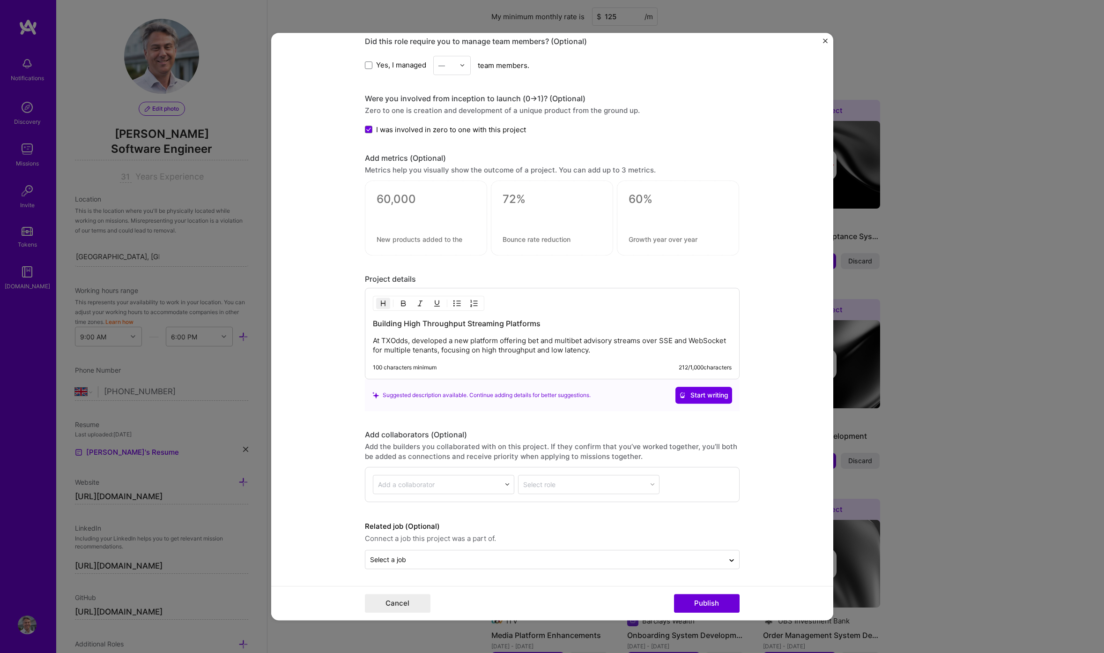
click at [413, 342] on p "At TXOdds, developed a new platform offering bet and multibet advisory streams …" at bounding box center [552, 345] width 359 height 19
click at [476, 351] on p "At TXOdds, I developed a new platform offering bet and multibet advisory stream…" at bounding box center [552, 345] width 359 height 19
click at [695, 391] on span "Start writing" at bounding box center [703, 394] width 49 height 9
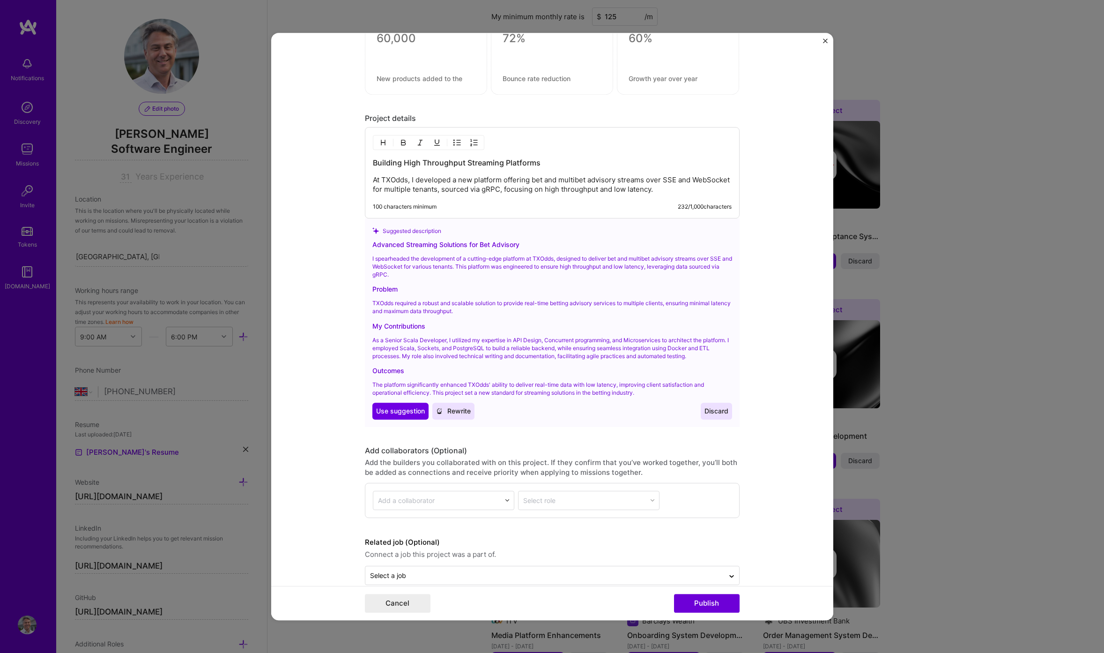
scroll to position [1231, 0]
click at [391, 406] on span "Use suggestion" at bounding box center [400, 408] width 49 height 9
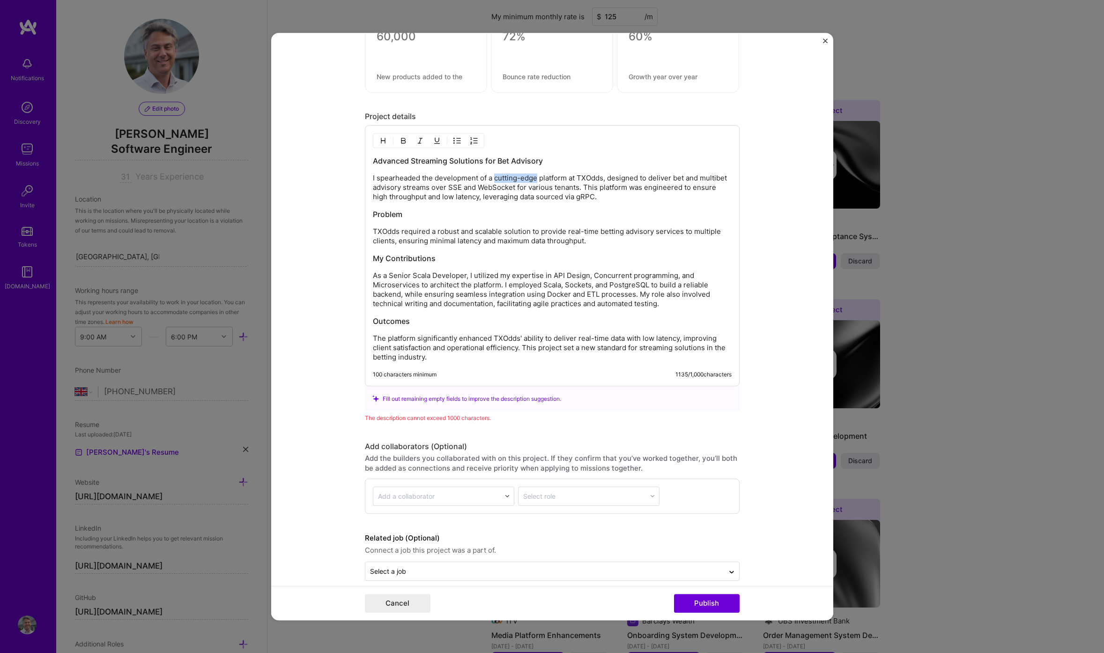
drag, startPoint x: 496, startPoint y: 179, endPoint x: 539, endPoint y: 177, distance: 42.7
click at [539, 177] on p "I spearheaded the development of a cutting-edge platform at TXOdds, designed to…" at bounding box center [552, 187] width 359 height 28
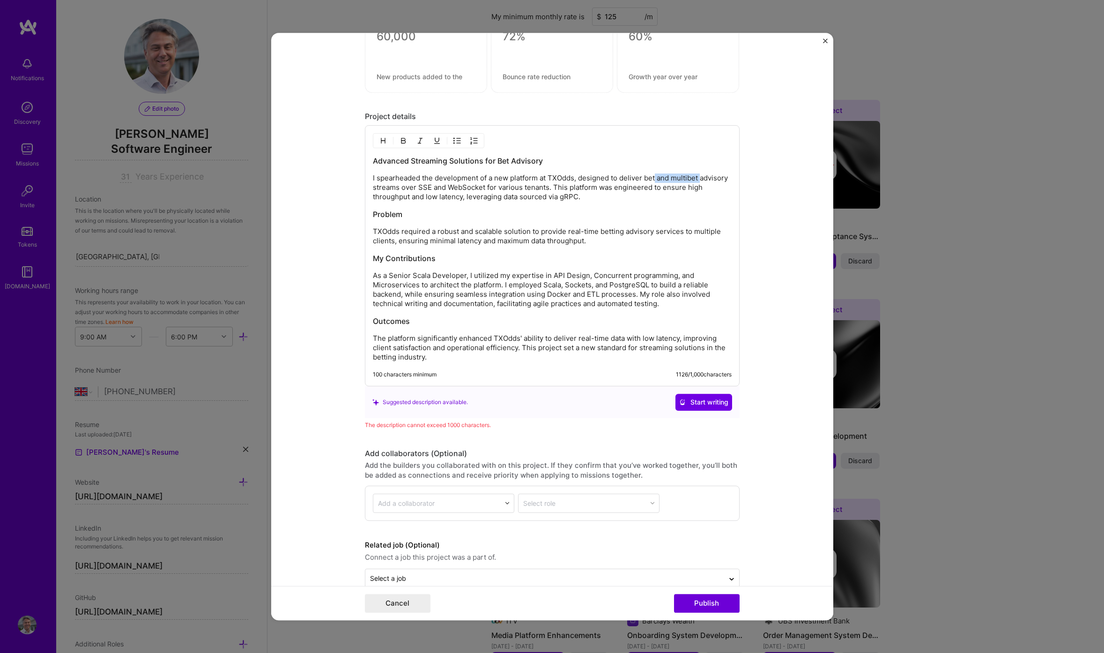
drag, startPoint x: 656, startPoint y: 179, endPoint x: 701, endPoint y: 177, distance: 44.5
click at [701, 177] on p "I spearheaded the development of a new platform at TXOdds, designed to deliver …" at bounding box center [552, 187] width 359 height 28
click at [542, 251] on div "Advanced Streaming Solutions for Bet Advisory I spearheaded the development of …" at bounding box center [552, 259] width 359 height 206
click at [473, 188] on p "I spearheaded the development of a new platform at TXOdds, designed to deliver …" at bounding box center [552, 187] width 359 height 28
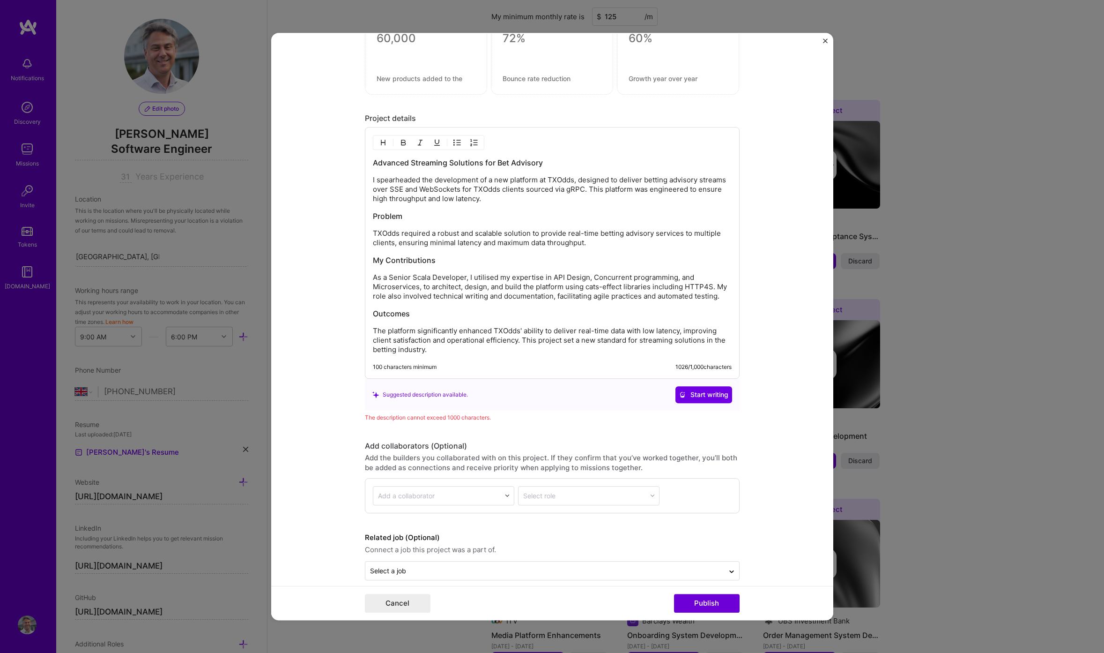
scroll to position [1219, 0]
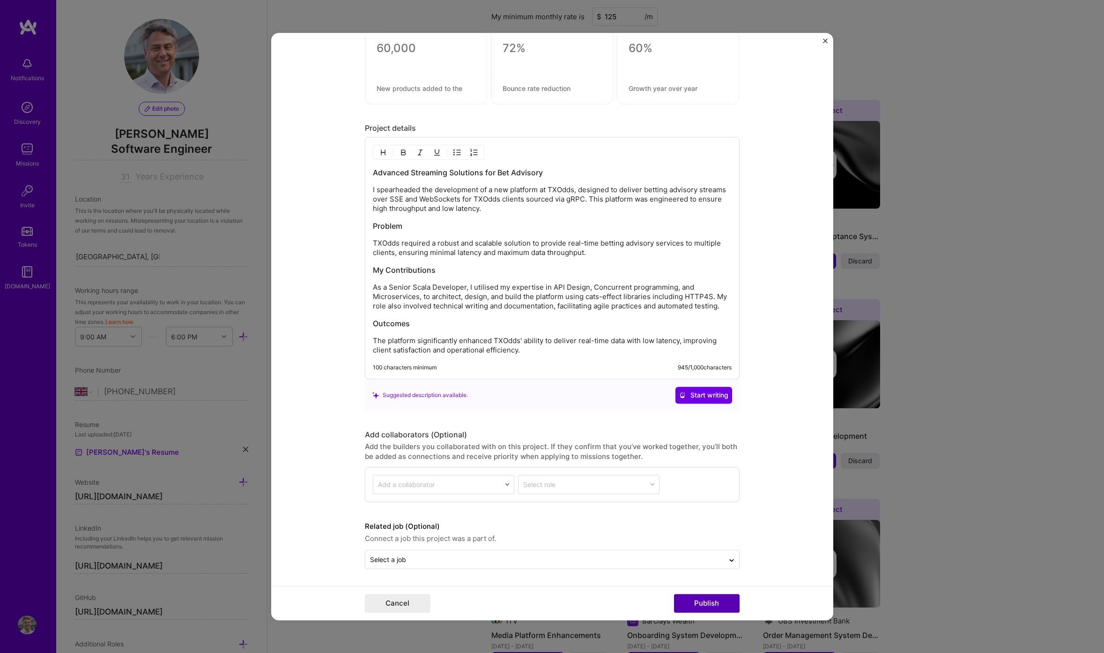
click at [685, 597] on button "Publish" at bounding box center [707, 602] width 66 height 19
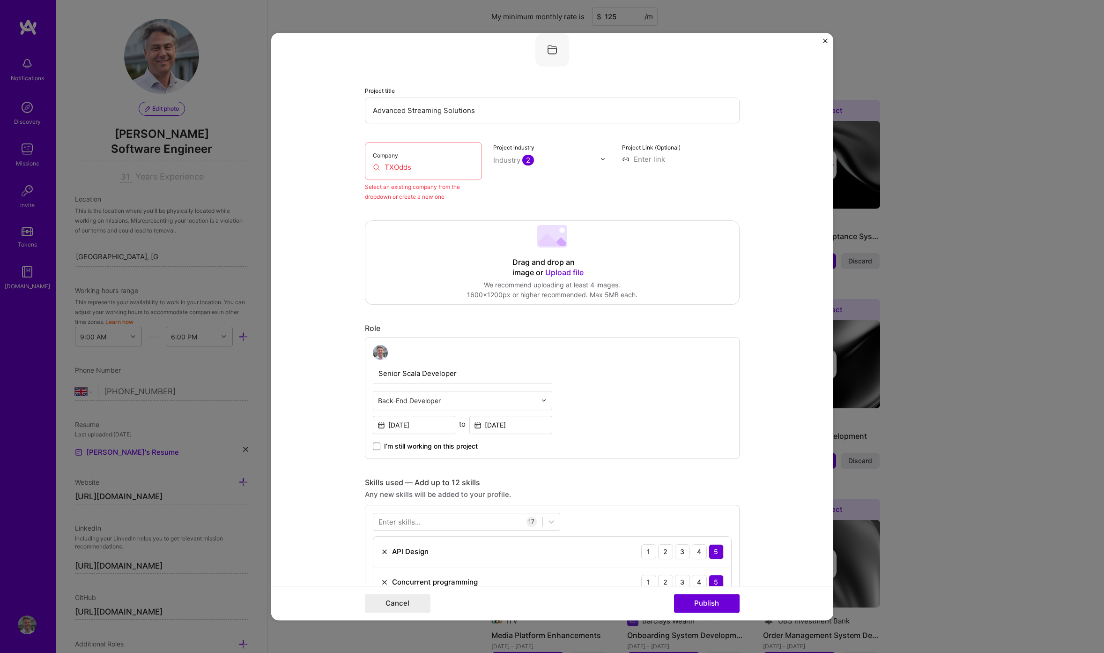
click at [430, 165] on input "TXOdds" at bounding box center [424, 167] width 102 height 10
click at [374, 168] on input "TXOdds" at bounding box center [424, 167] width 102 height 10
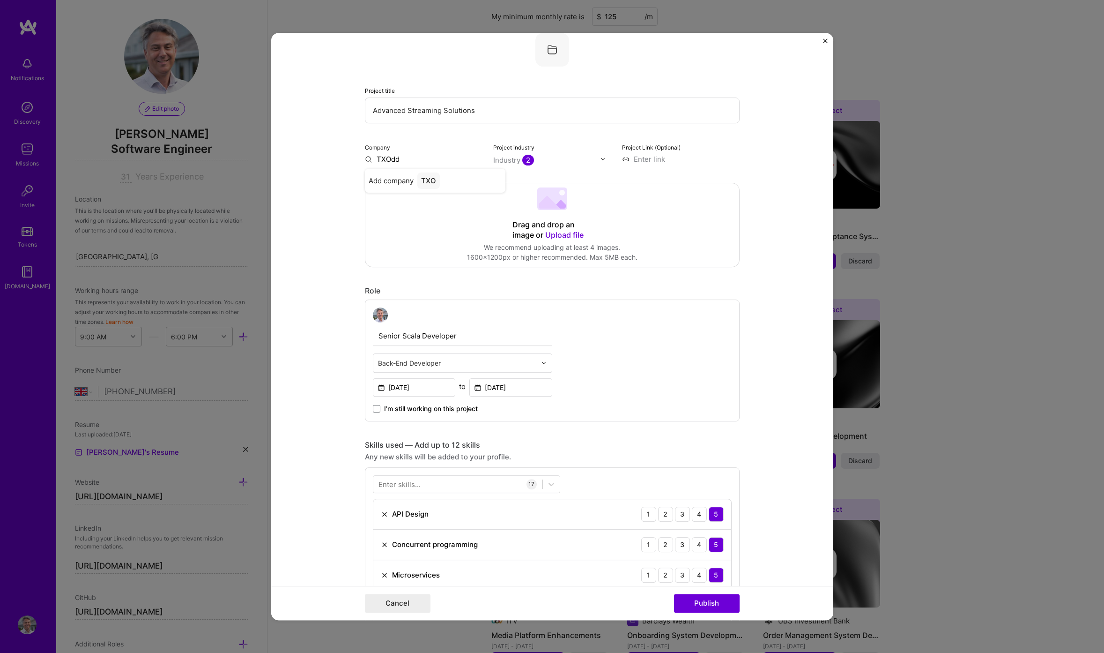
type input "TXOdds"
click at [408, 183] on span "Add company" at bounding box center [391, 181] width 45 height 10
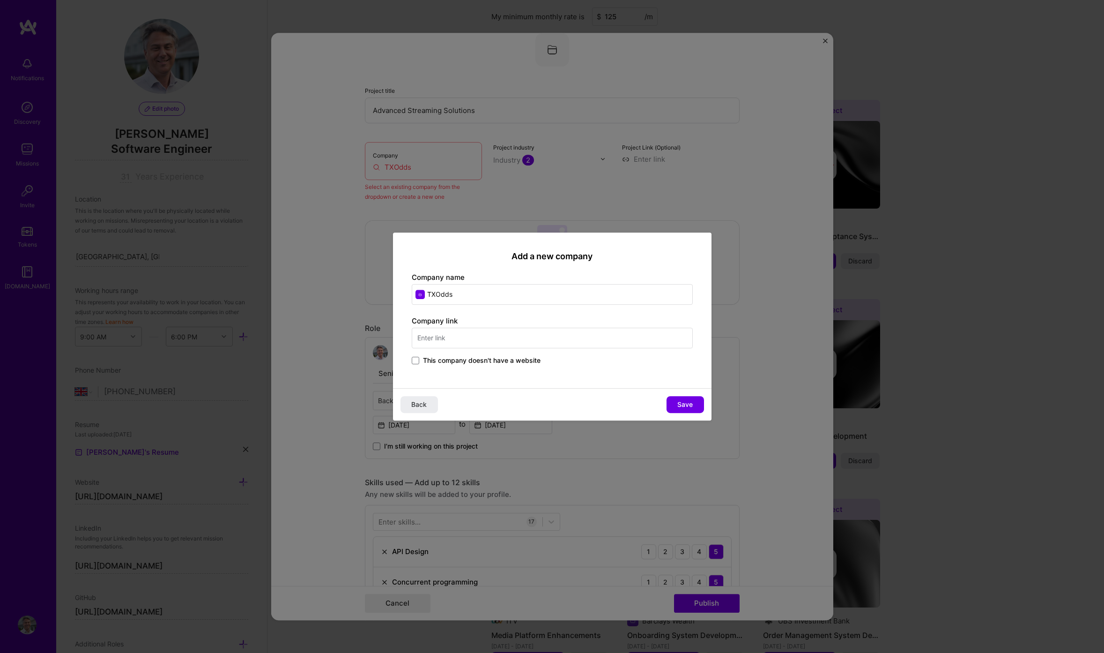
click at [482, 336] on input "text" at bounding box center [552, 337] width 281 height 21
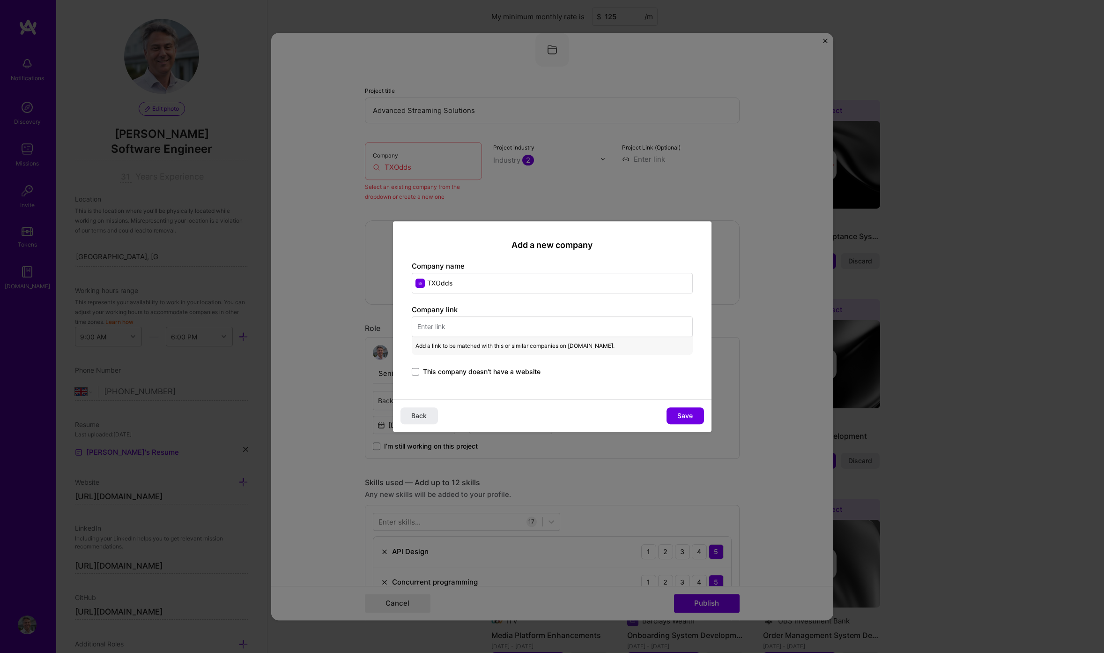
paste input "[URL][DOMAIN_NAME]"
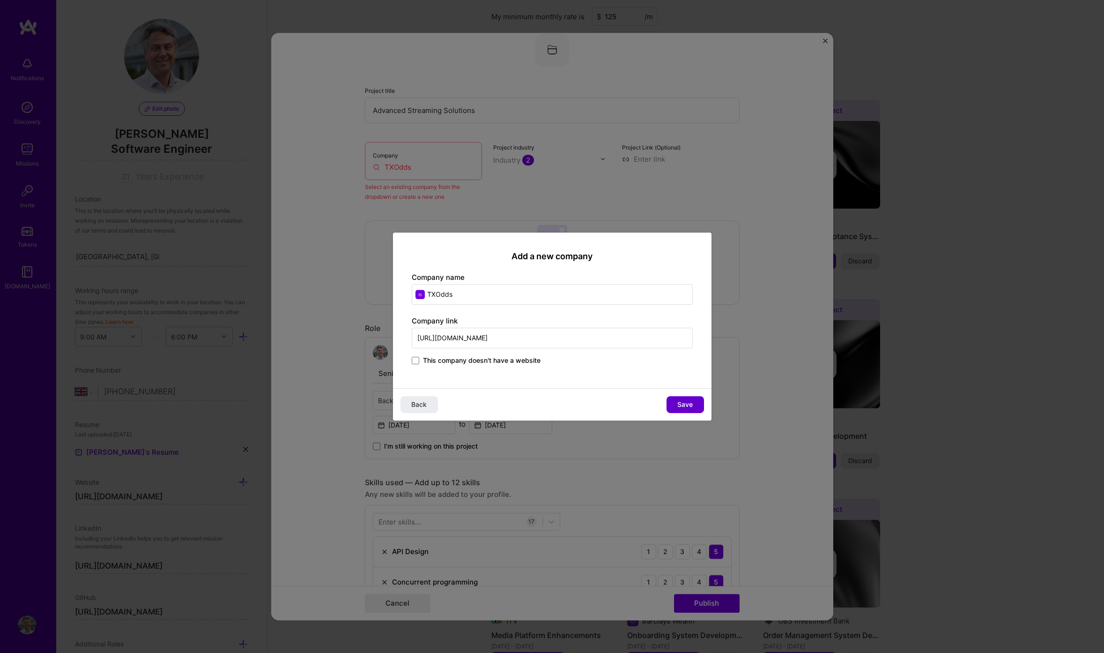
type input "[URL][DOMAIN_NAME]"
click at [682, 406] on span "Save" at bounding box center [684, 404] width 15 height 9
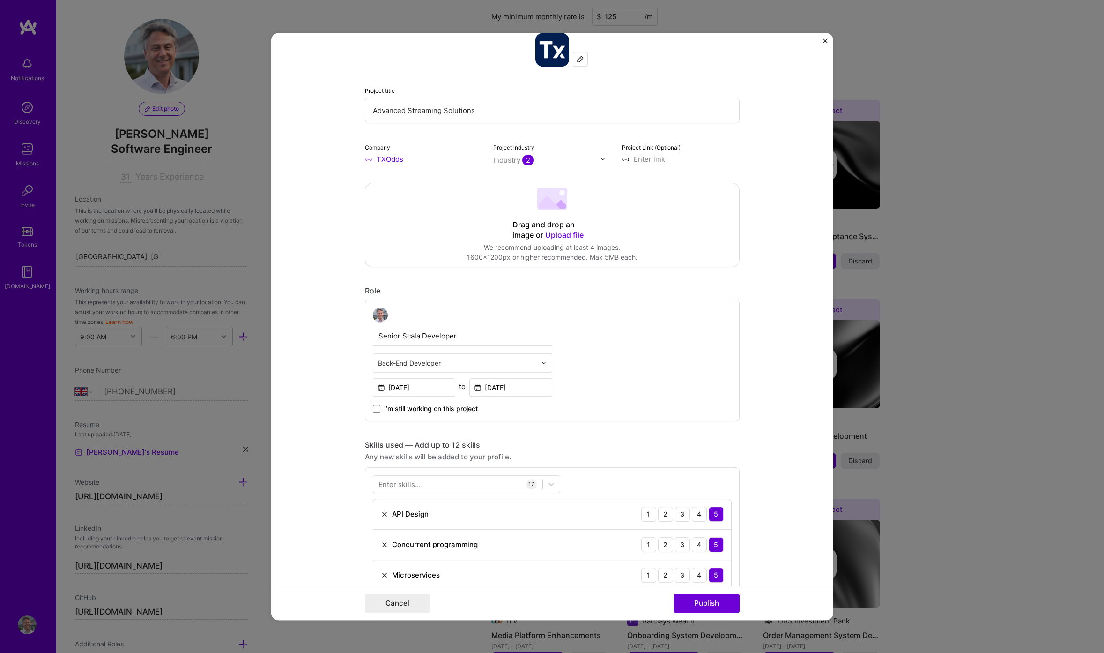
click at [409, 112] on input "Advanced Streaming Solutions" at bounding box center [552, 110] width 375 height 26
click at [486, 111] on input "Advanced Streaming Solutions" at bounding box center [552, 110] width 375 height 26
click at [376, 106] on input "Advanced Bet Advisory Solution" at bounding box center [552, 110] width 375 height 26
type input "High-performance Bet Advisory Solution"
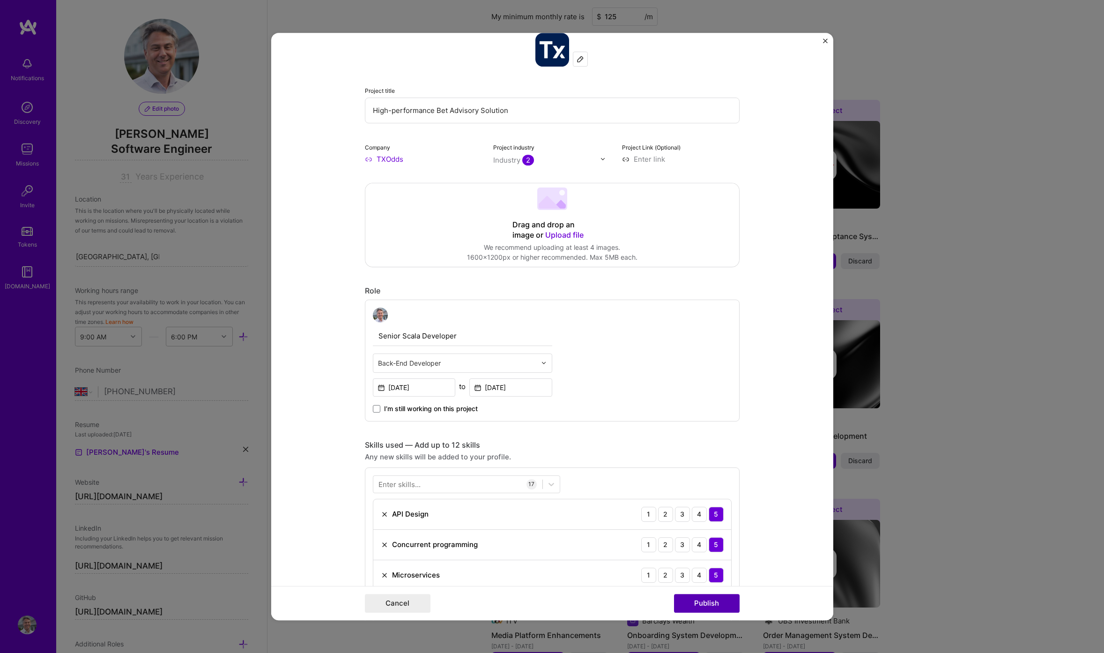
click at [689, 604] on button "Publish" at bounding box center [707, 602] width 66 height 19
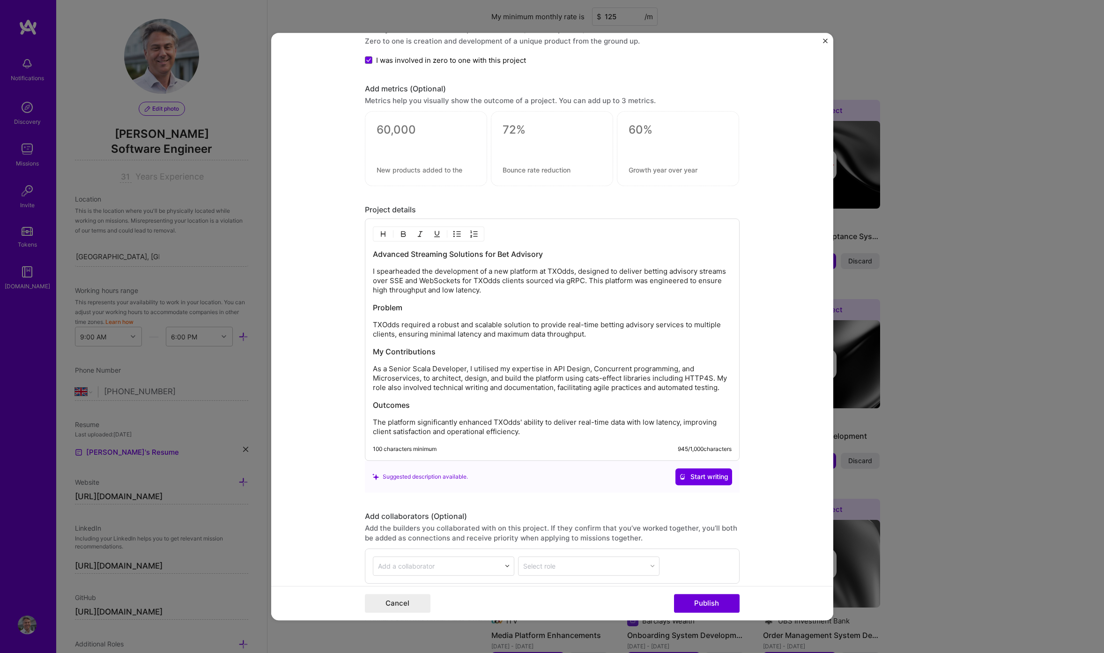
scroll to position [1231, 0]
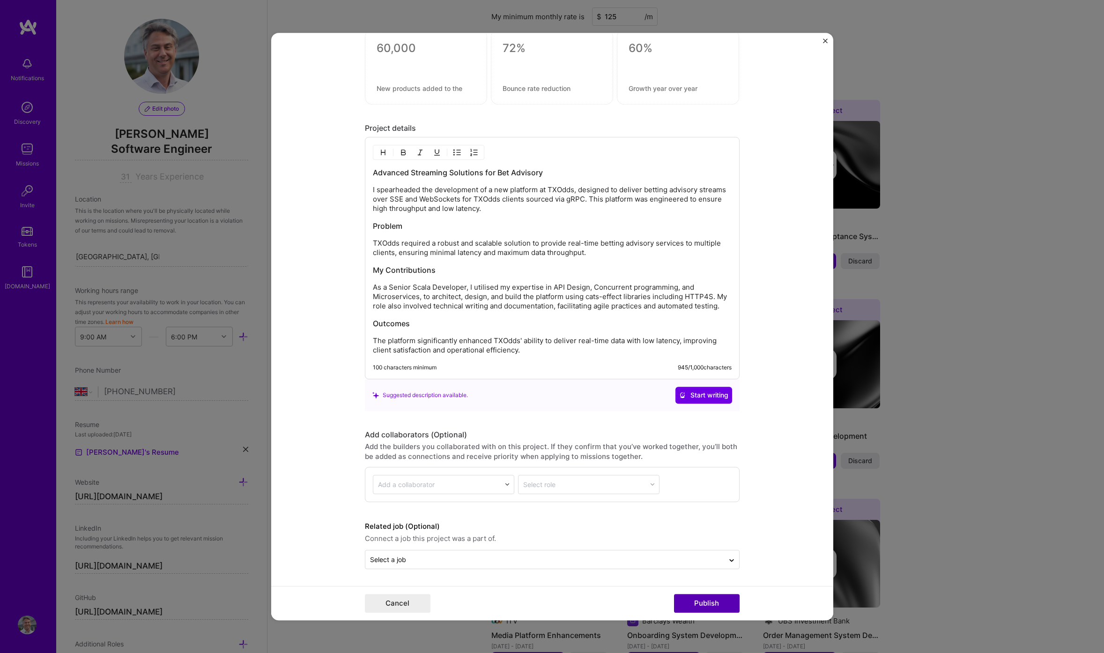
click at [702, 608] on button "Publish" at bounding box center [707, 602] width 66 height 19
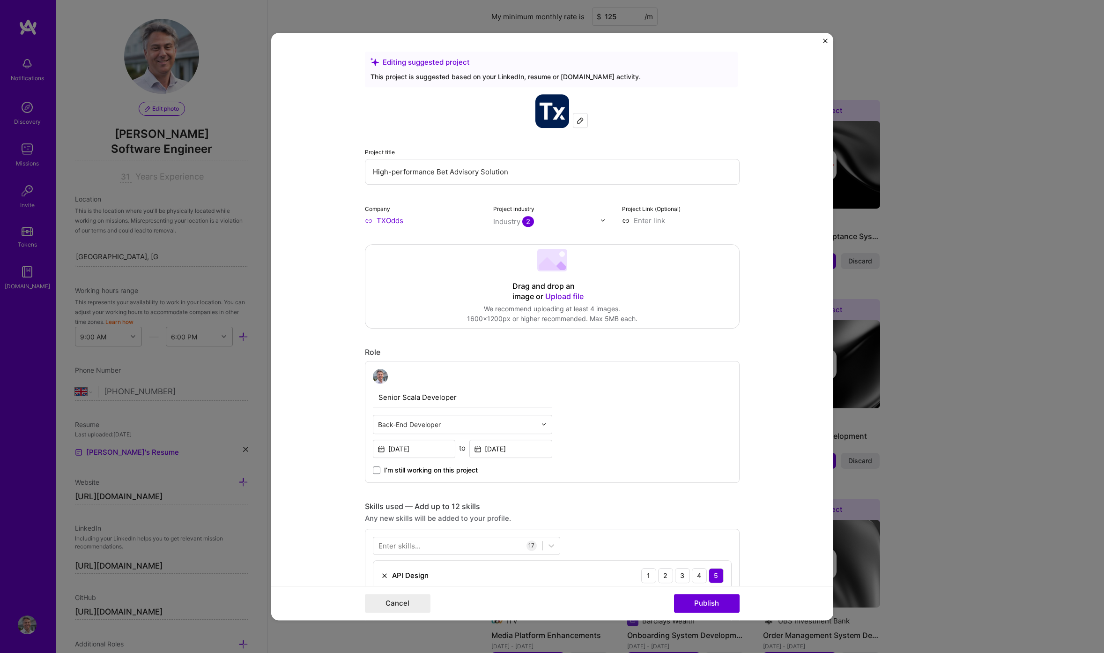
scroll to position [1, 0]
click at [579, 118] on img at bounding box center [580, 118] width 7 height 7
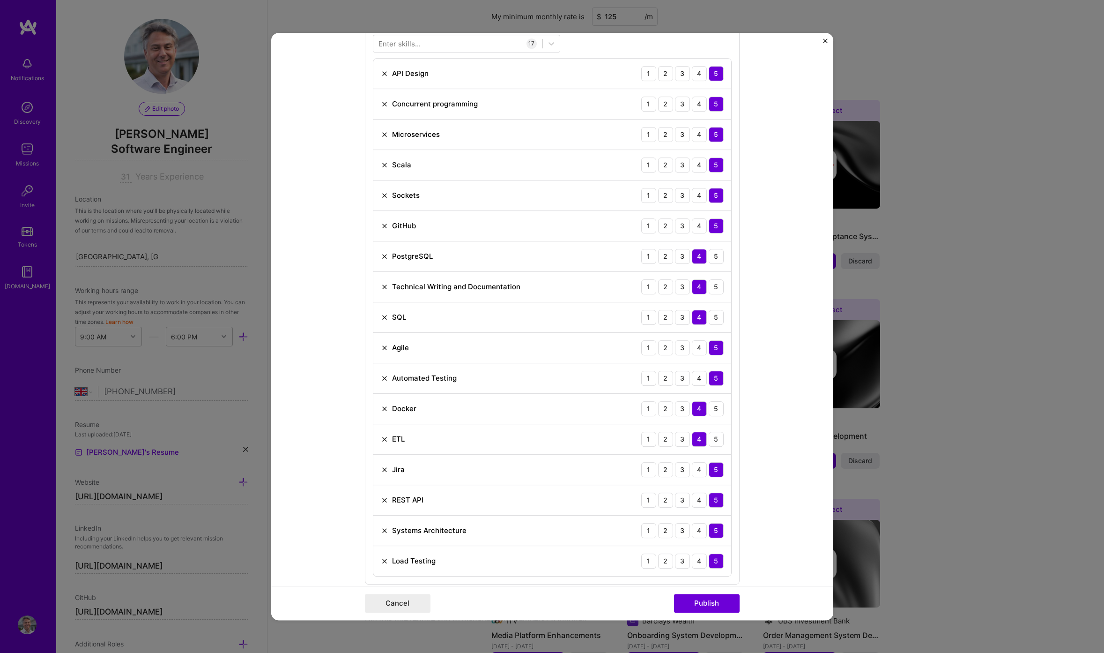
scroll to position [504, 0]
click at [384, 527] on img at bounding box center [384, 528] width 7 height 7
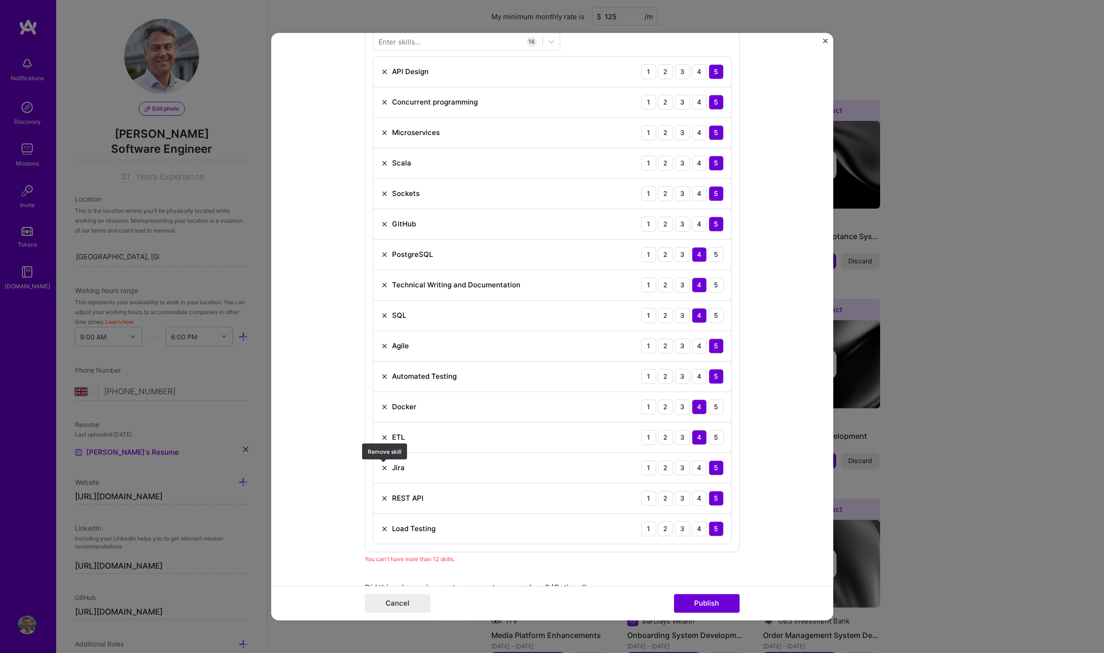
click at [384, 467] on img at bounding box center [384, 467] width 7 height 7
click at [384, 439] on img at bounding box center [384, 436] width 7 height 7
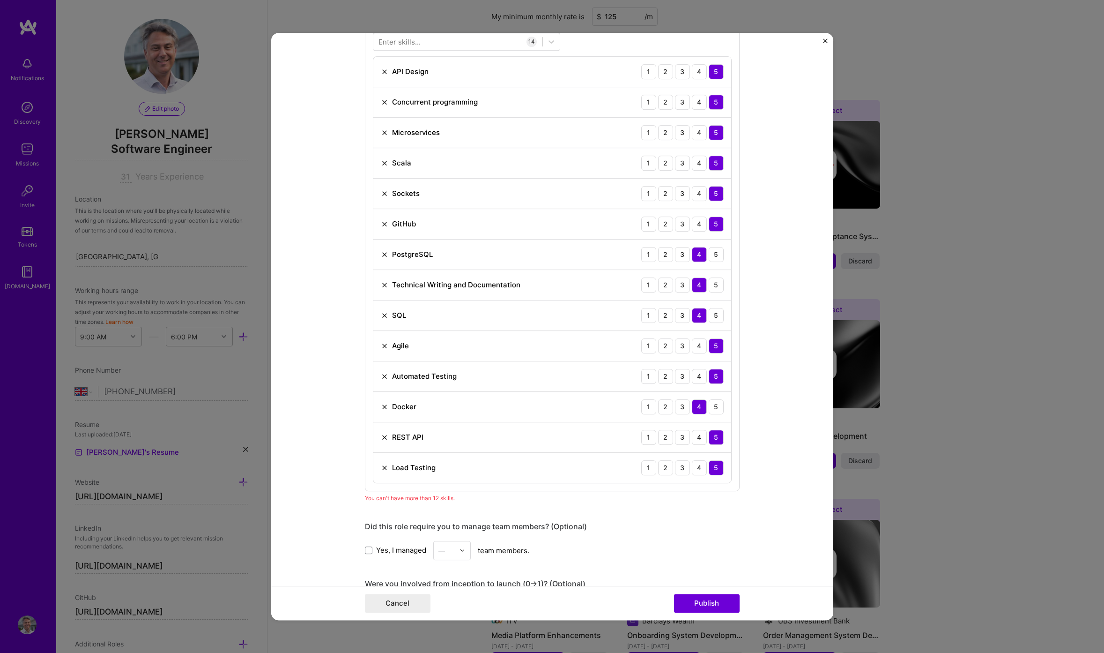
click at [383, 192] on img at bounding box center [384, 193] width 7 height 7
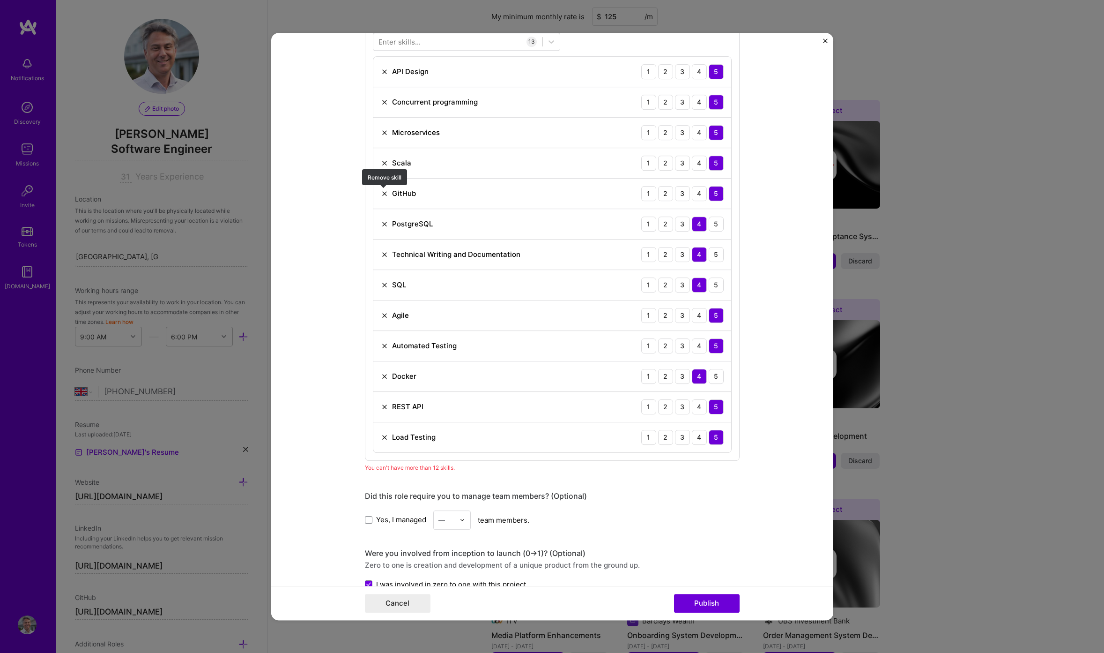
click at [382, 191] on img at bounding box center [384, 193] width 7 height 7
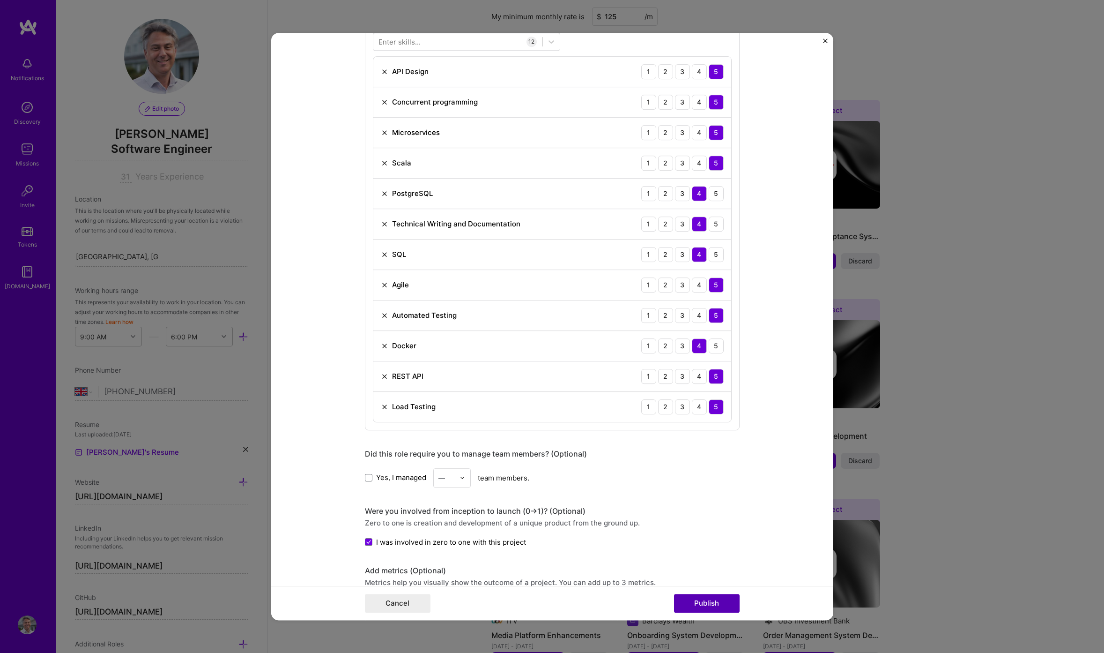
click at [706, 601] on button "Publish" at bounding box center [707, 602] width 66 height 19
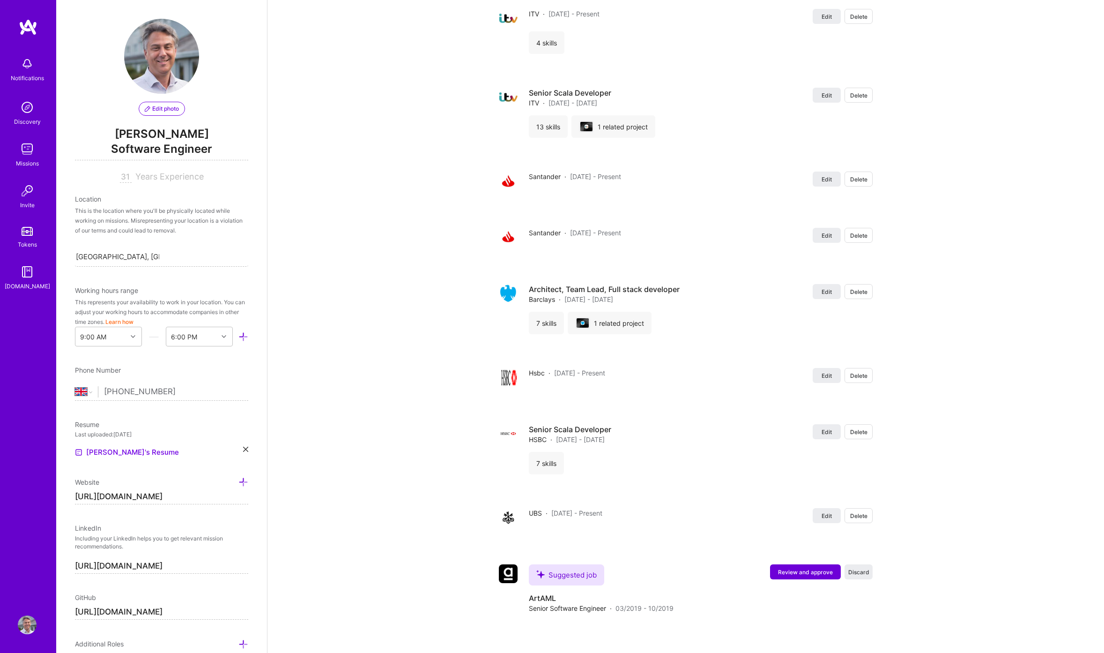
scroll to position [2208, 0]
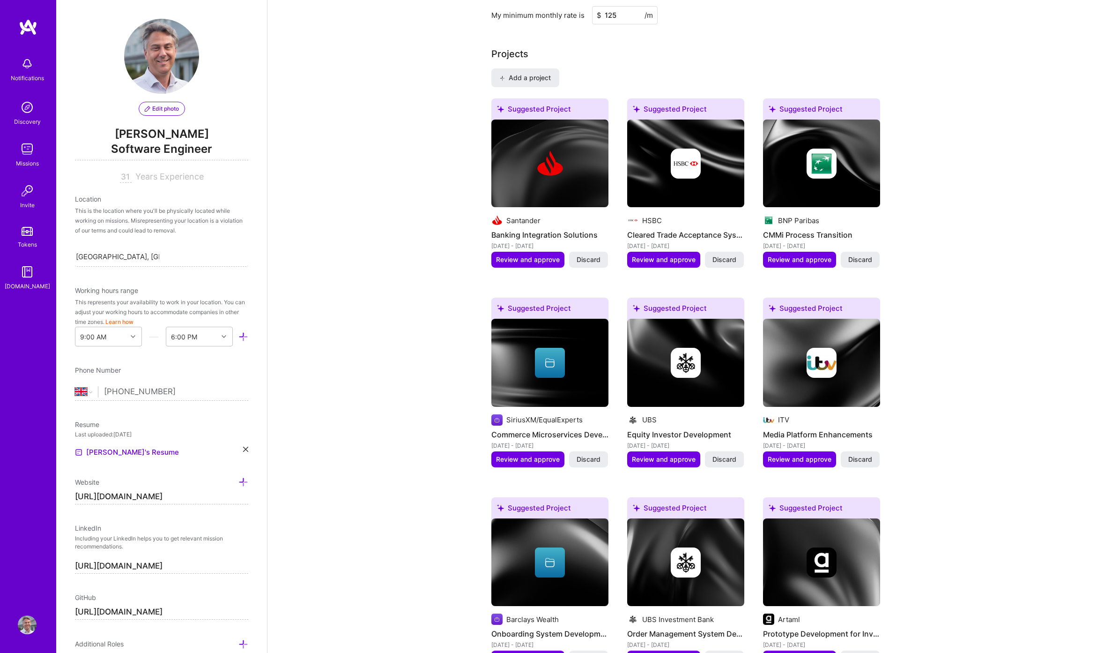
scroll to position [584, 0]
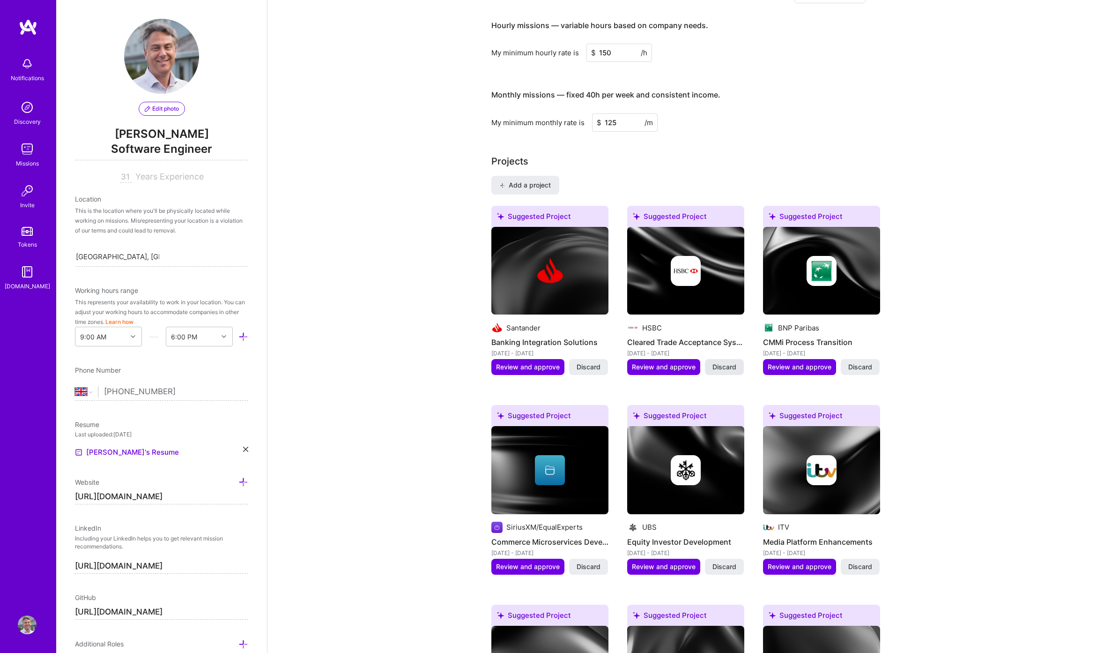
click at [727, 362] on span "Discard" at bounding box center [724, 366] width 24 height 9
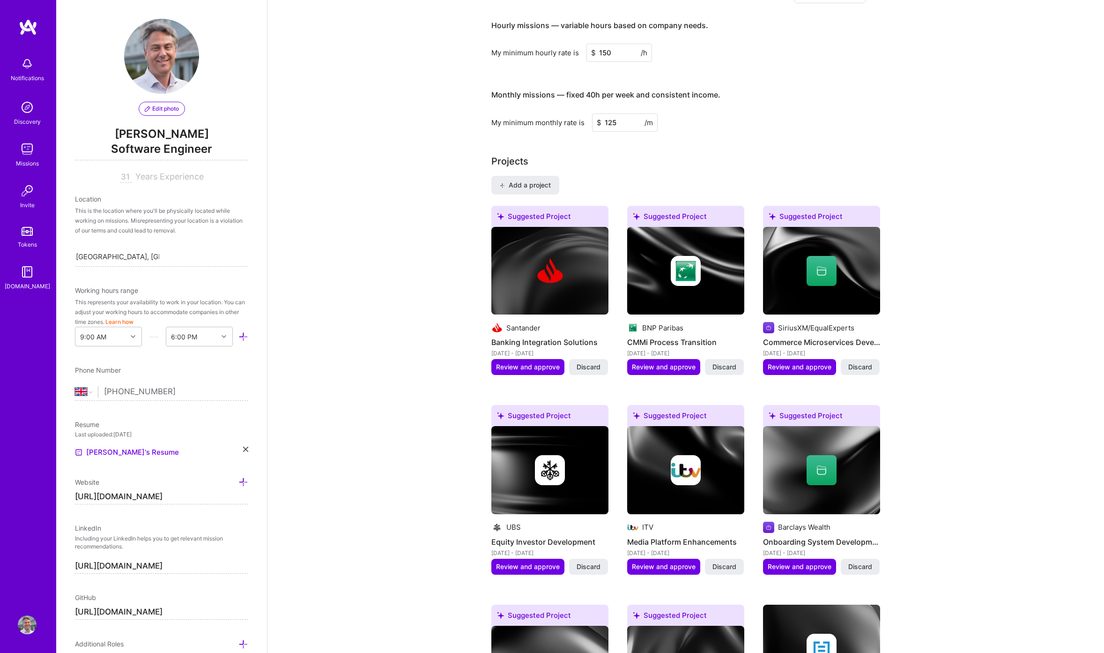
click at [727, 362] on span "Discard" at bounding box center [724, 366] width 24 height 9
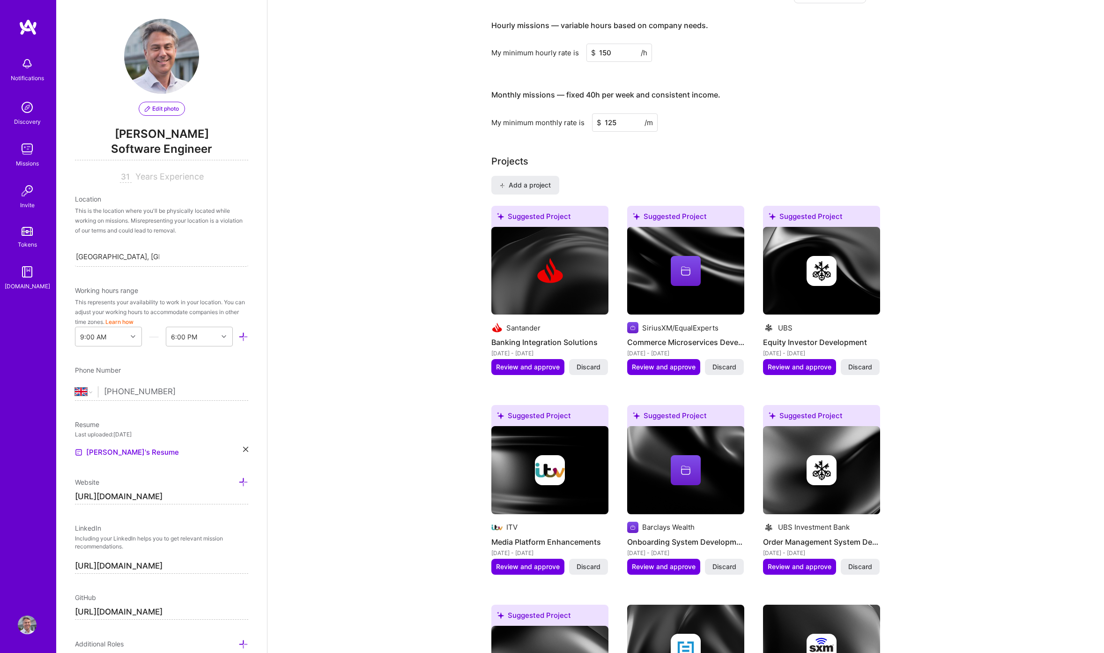
click at [727, 362] on span "Discard" at bounding box center [724, 366] width 24 height 9
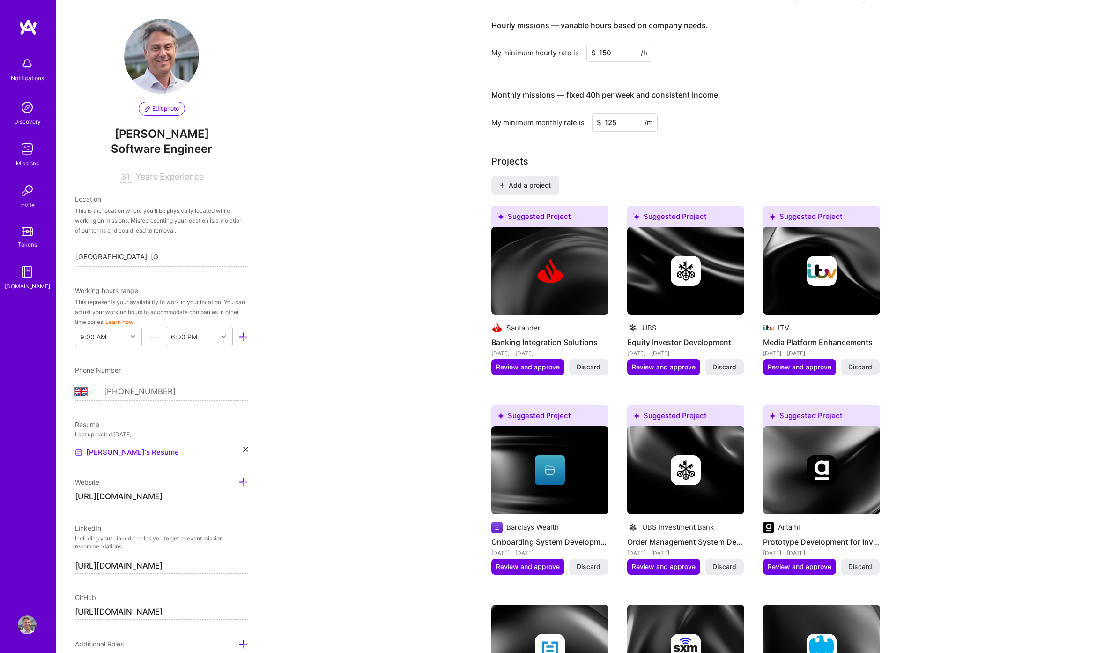
click at [727, 362] on span "Discard" at bounding box center [724, 366] width 24 height 9
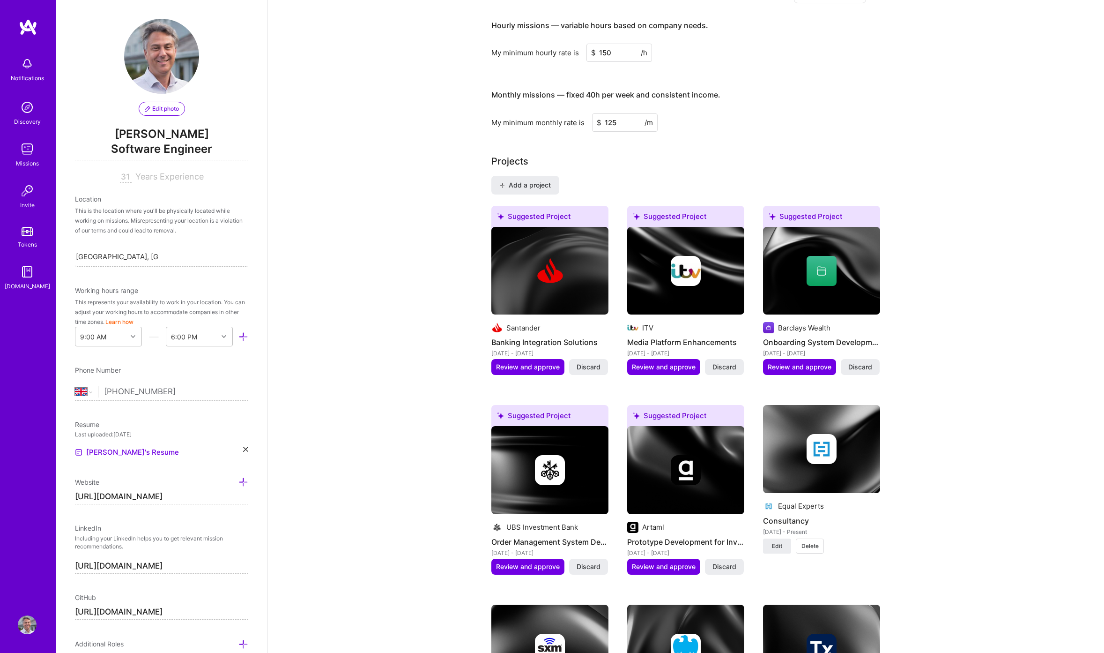
click at [727, 362] on span "Discard" at bounding box center [724, 366] width 24 height 9
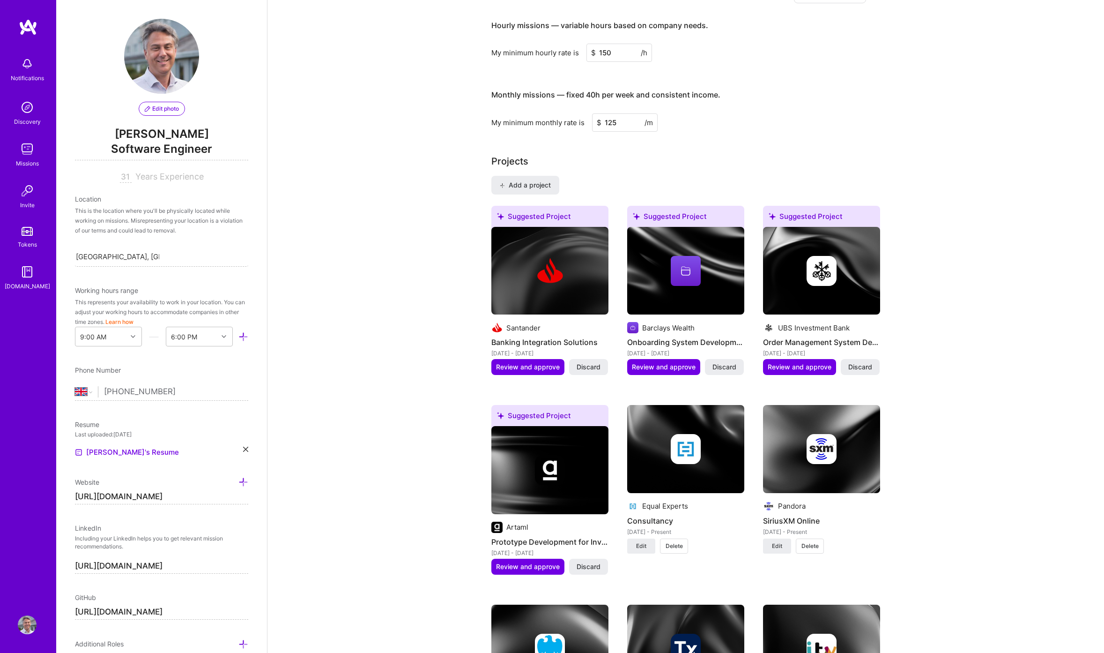
click at [727, 362] on span "Discard" at bounding box center [724, 366] width 24 height 9
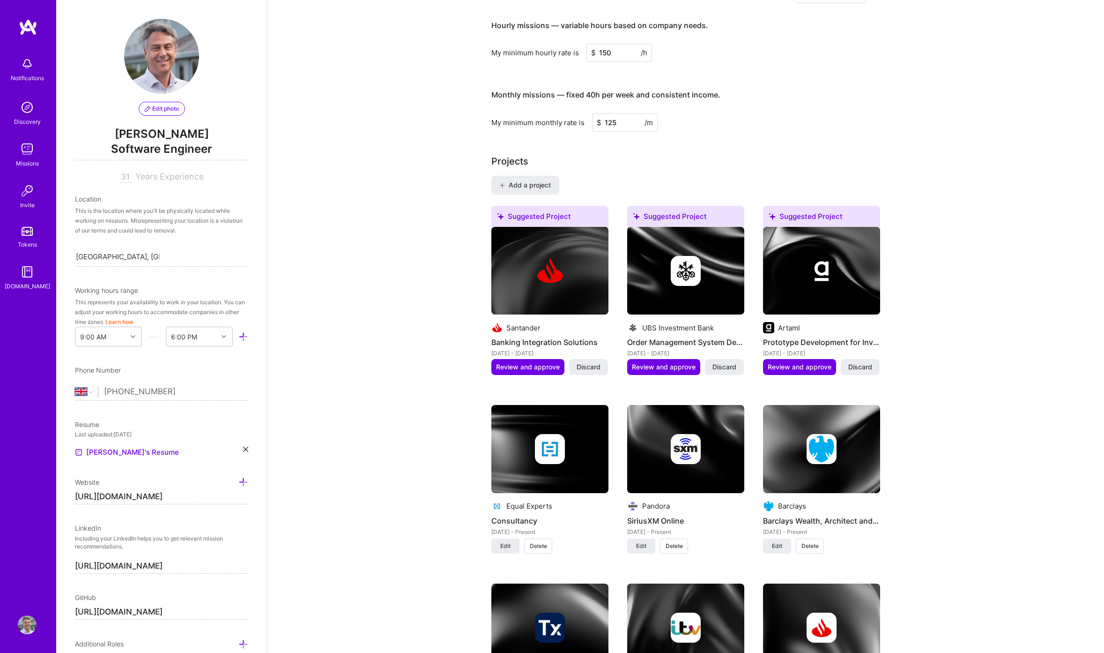
click at [727, 362] on span "Discard" at bounding box center [724, 366] width 24 height 9
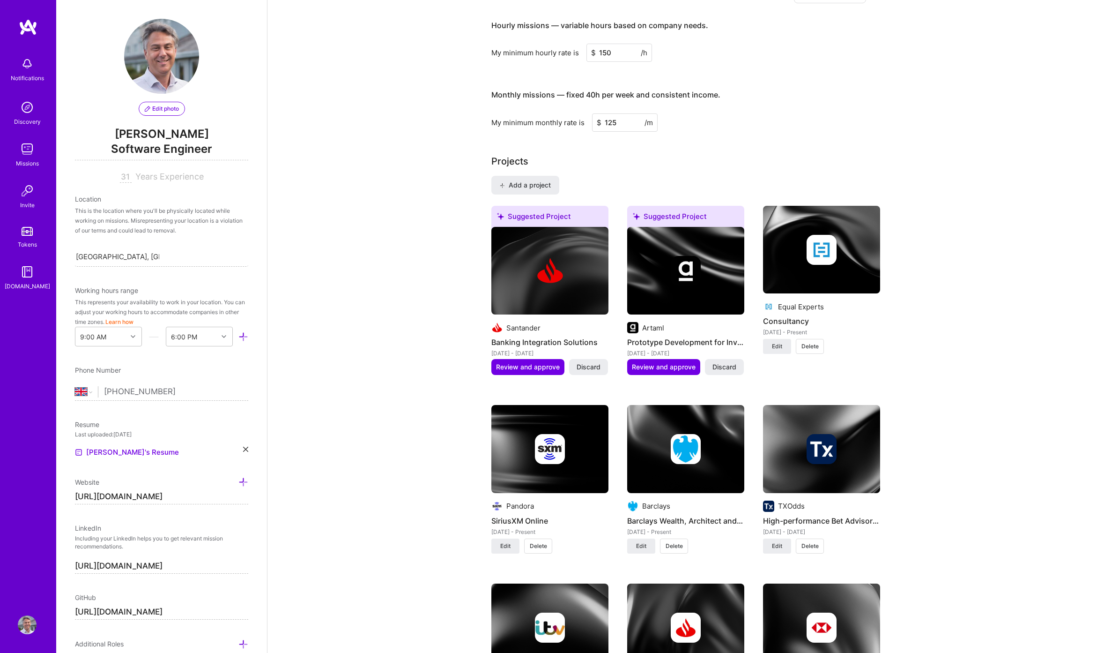
click at [727, 362] on span "Discard" at bounding box center [724, 366] width 24 height 9
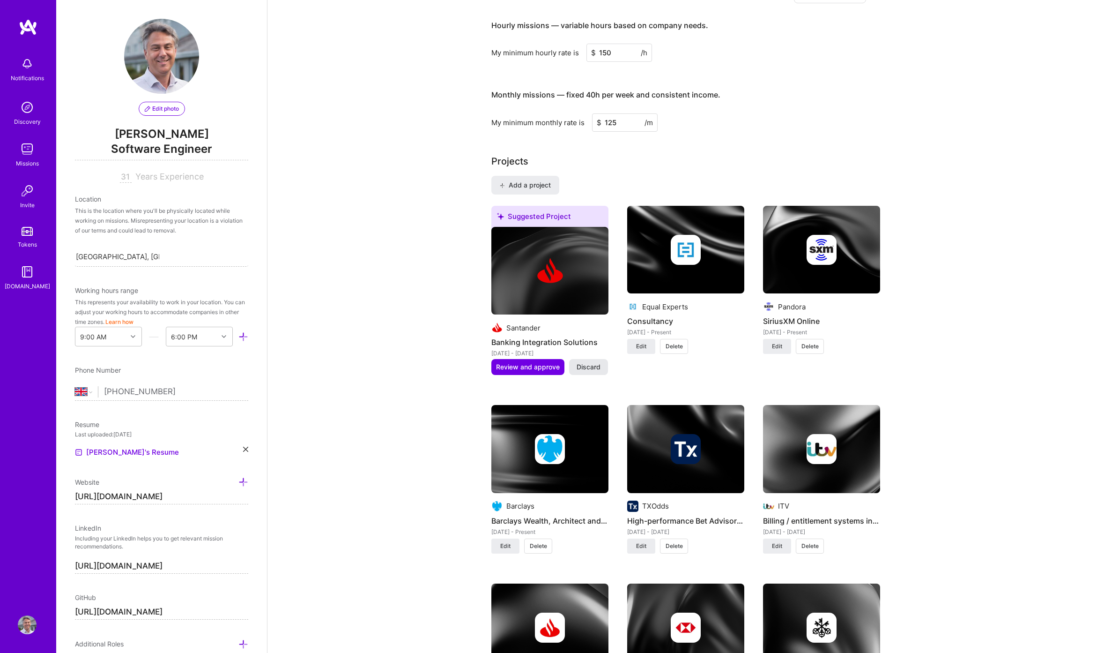
click at [589, 362] on span "Discard" at bounding box center [589, 366] width 24 height 9
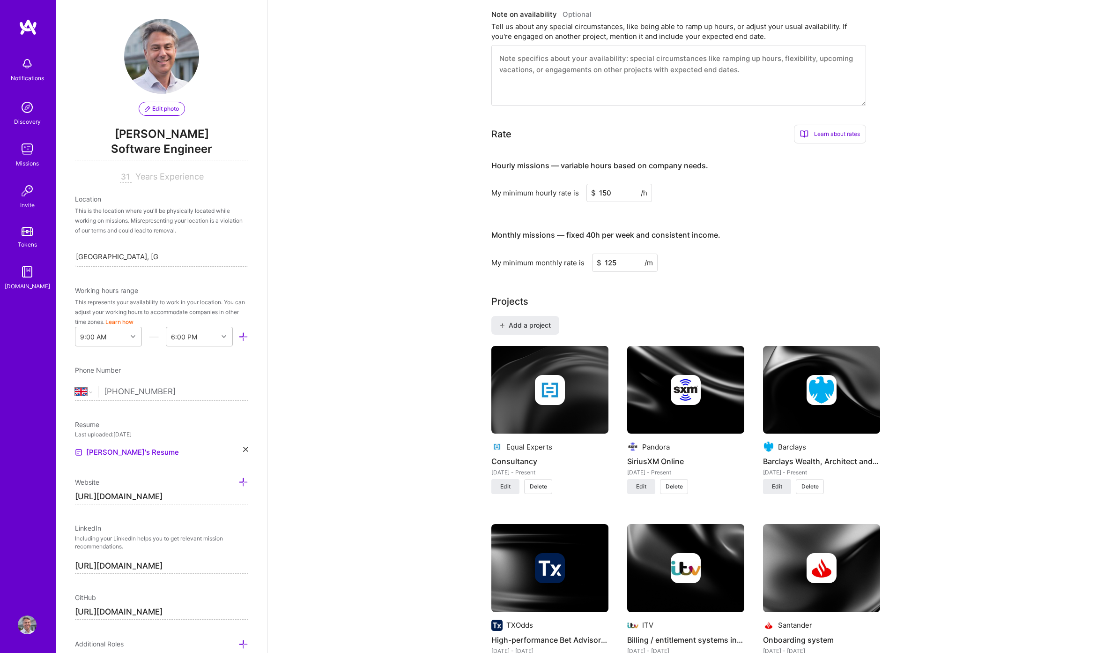
scroll to position [442, 0]
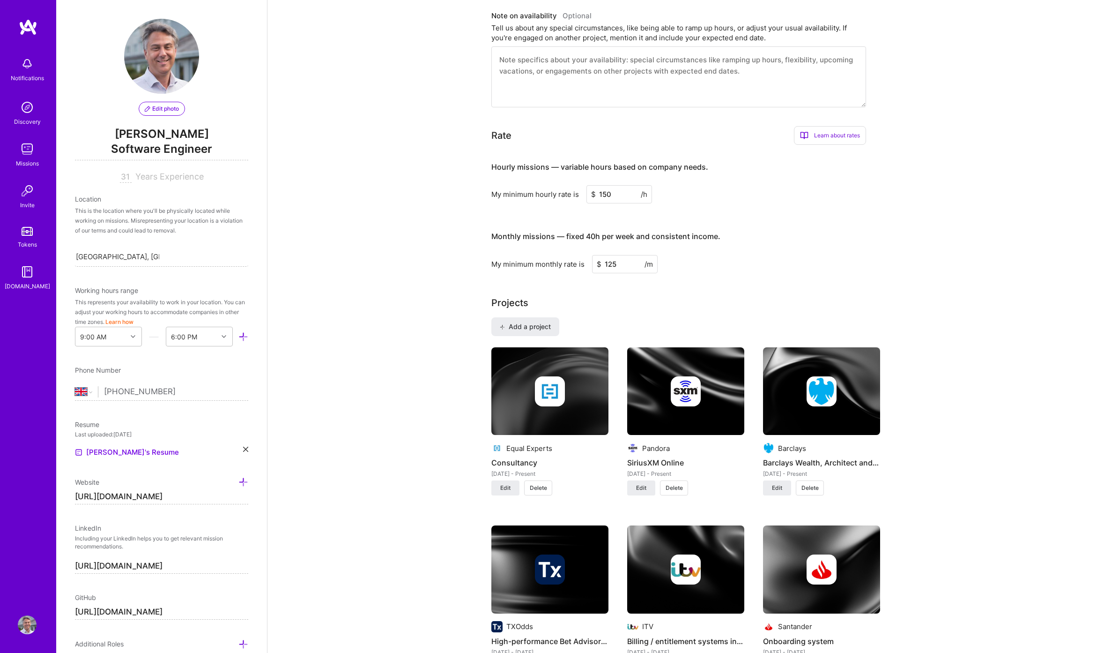
click at [606, 185] on input "150" at bounding box center [619, 194] width 66 height 18
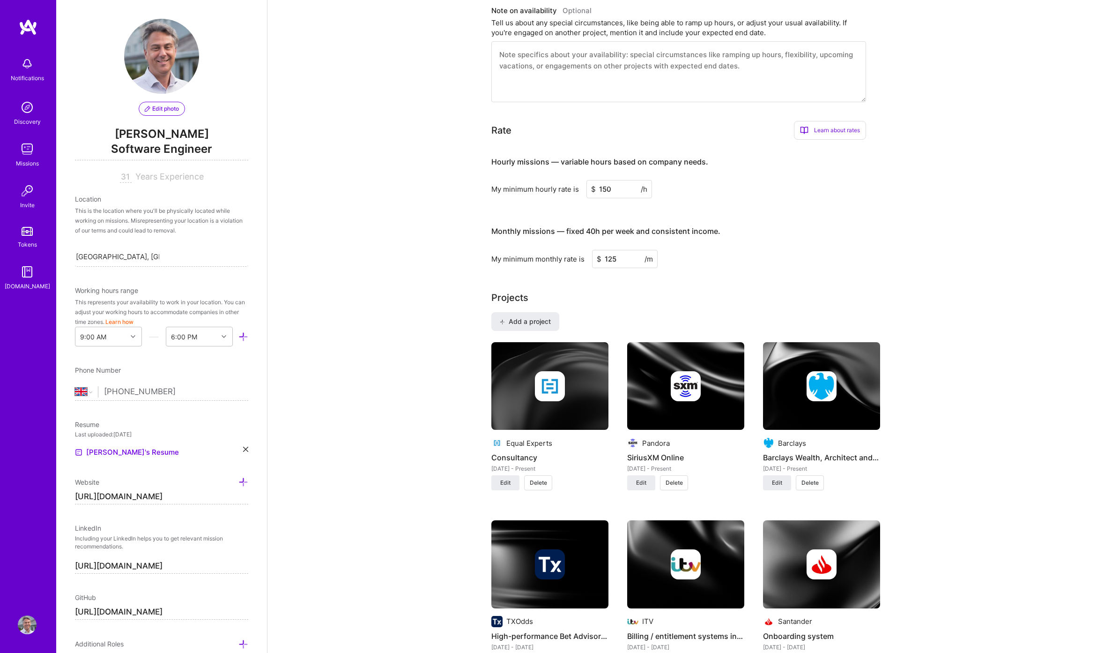
type input "150"
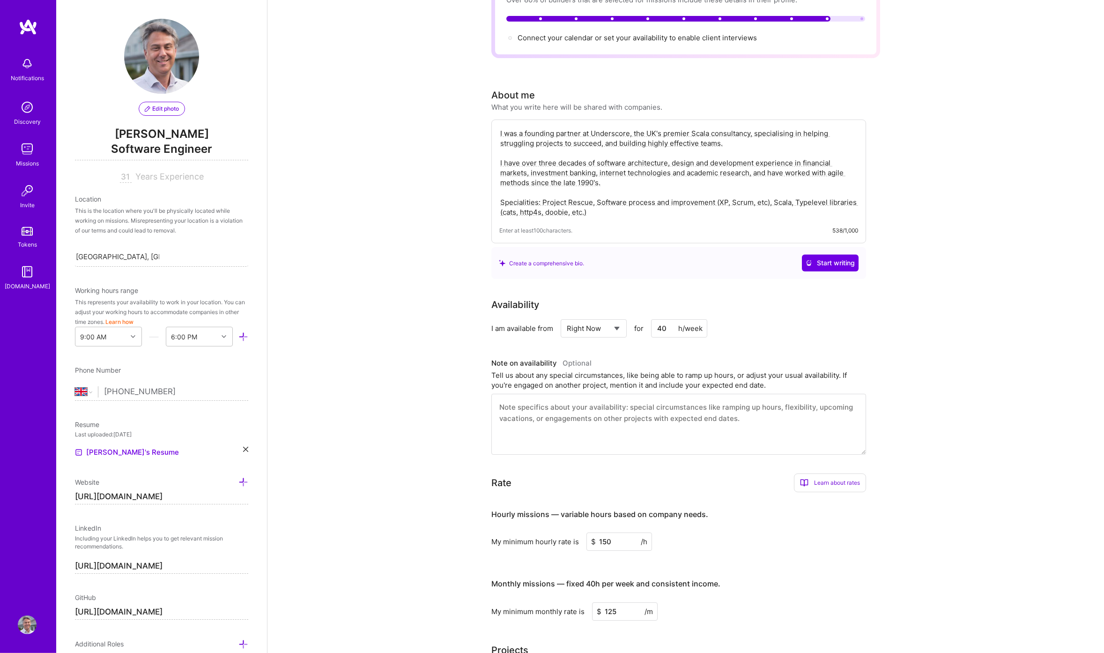
scroll to position [0, 0]
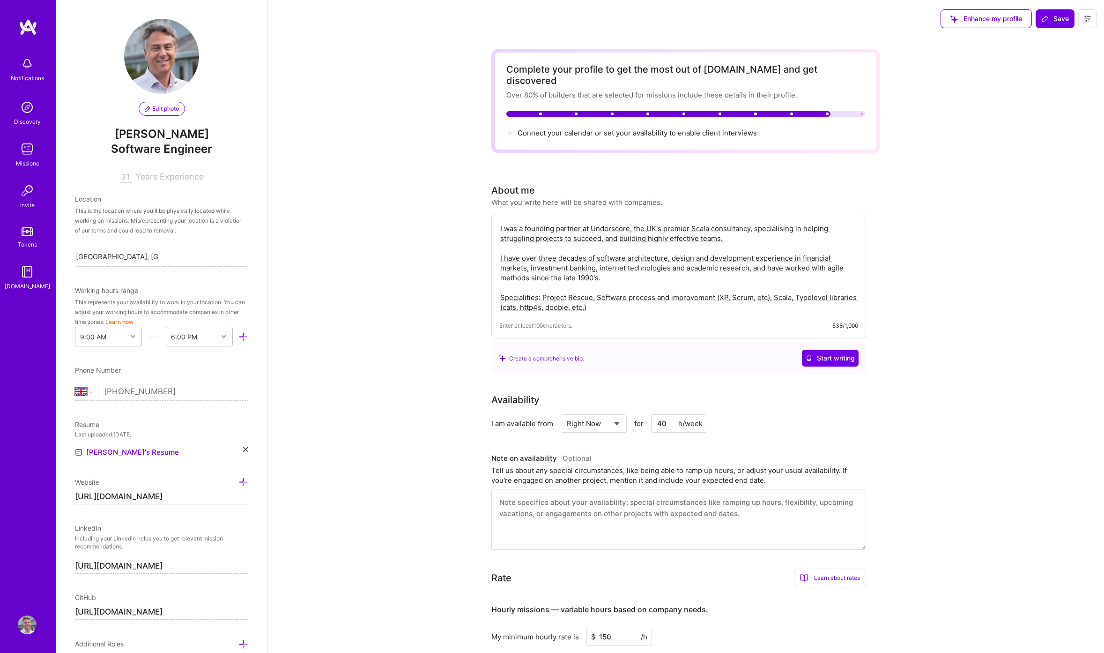
click at [36, 67] on img at bounding box center [27, 63] width 19 height 19
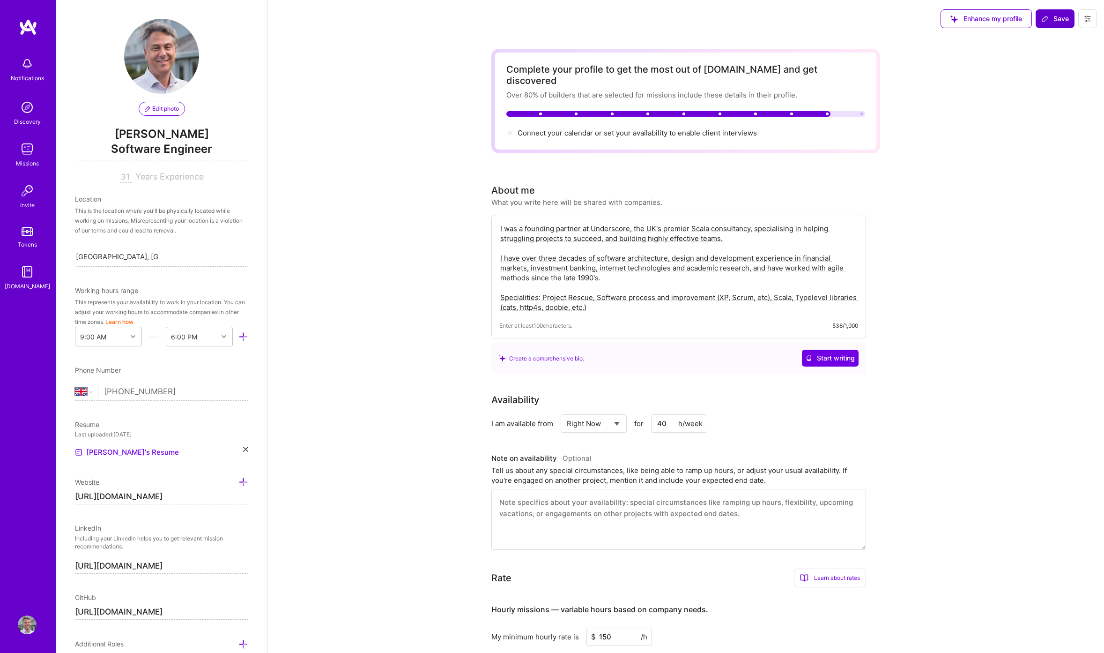
click at [1055, 21] on span "Save" at bounding box center [1055, 18] width 28 height 9
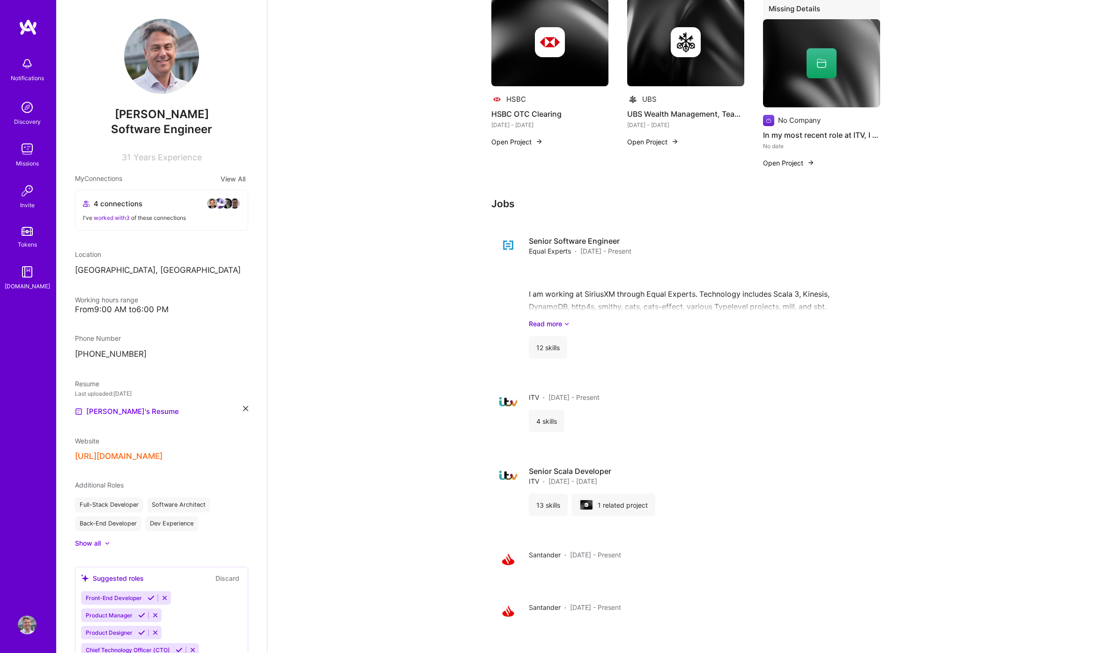
scroll to position [737, 0]
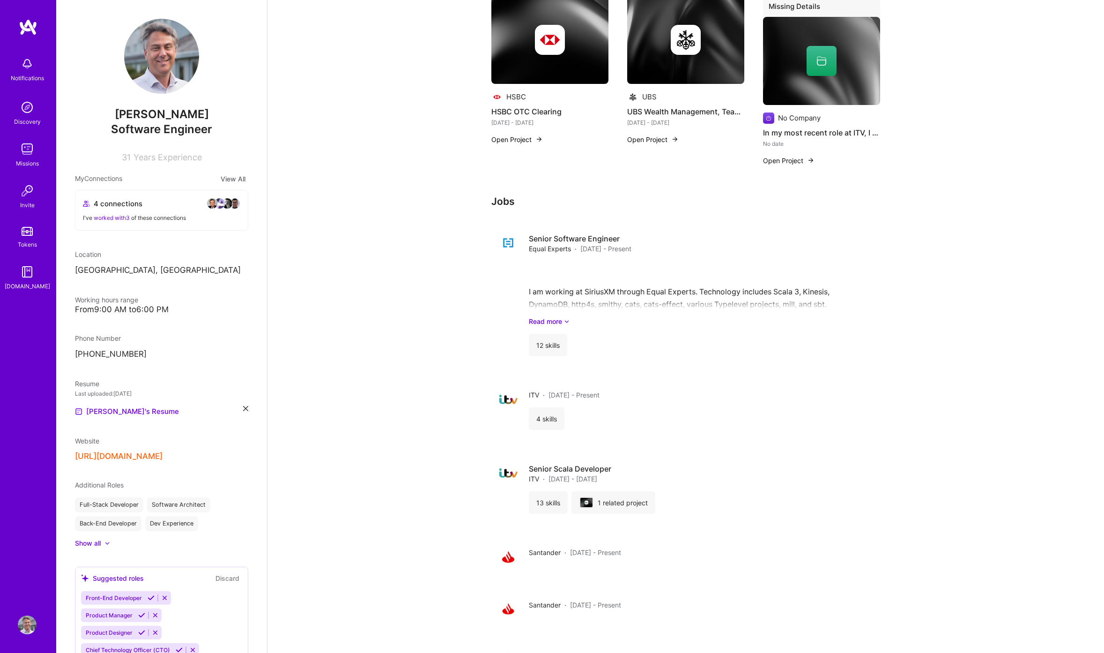
click at [101, 541] on div "Show all" at bounding box center [88, 542] width 26 height 9
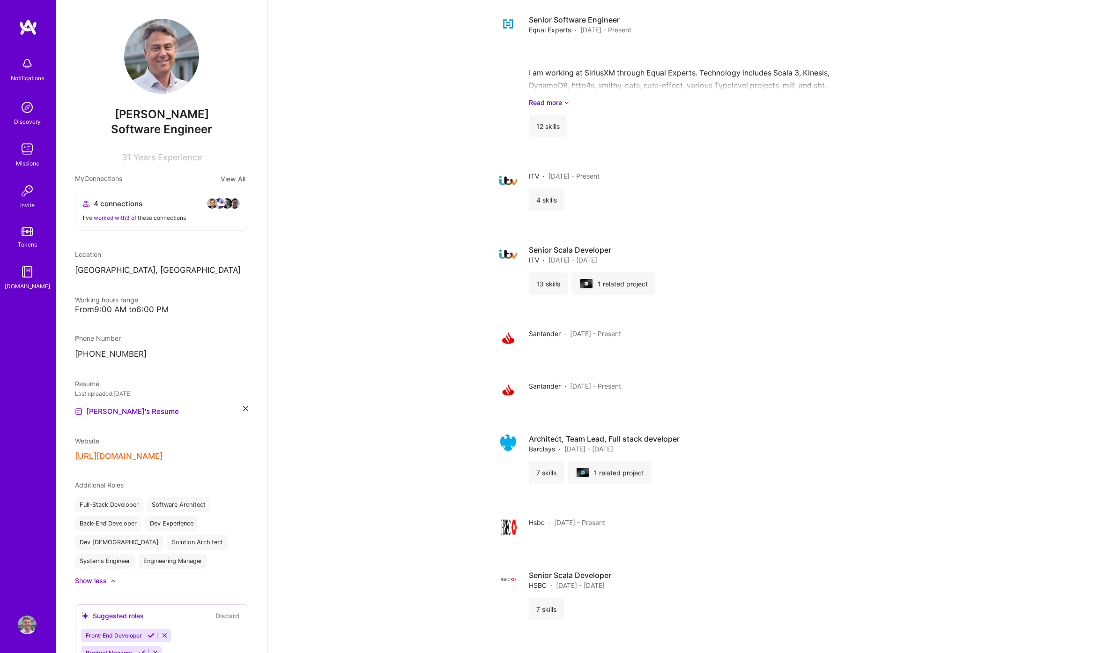
scroll to position [958, 0]
